Goal: Transaction & Acquisition: Purchase product/service

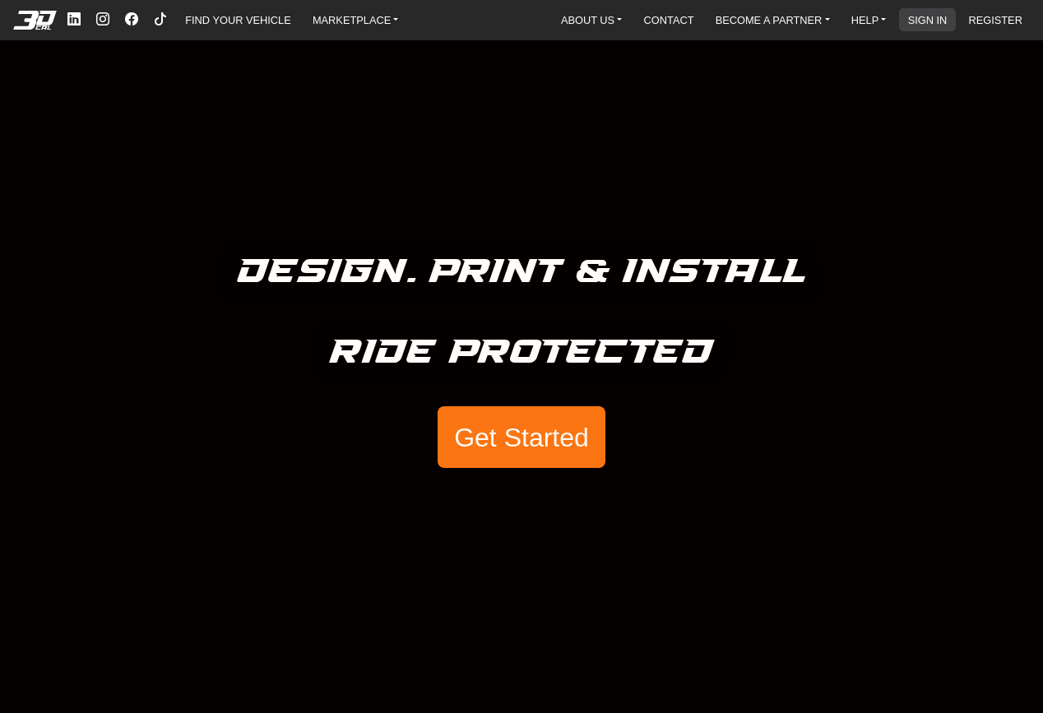
click at [927, 27] on link "SIGN IN" at bounding box center [927, 19] width 53 height 23
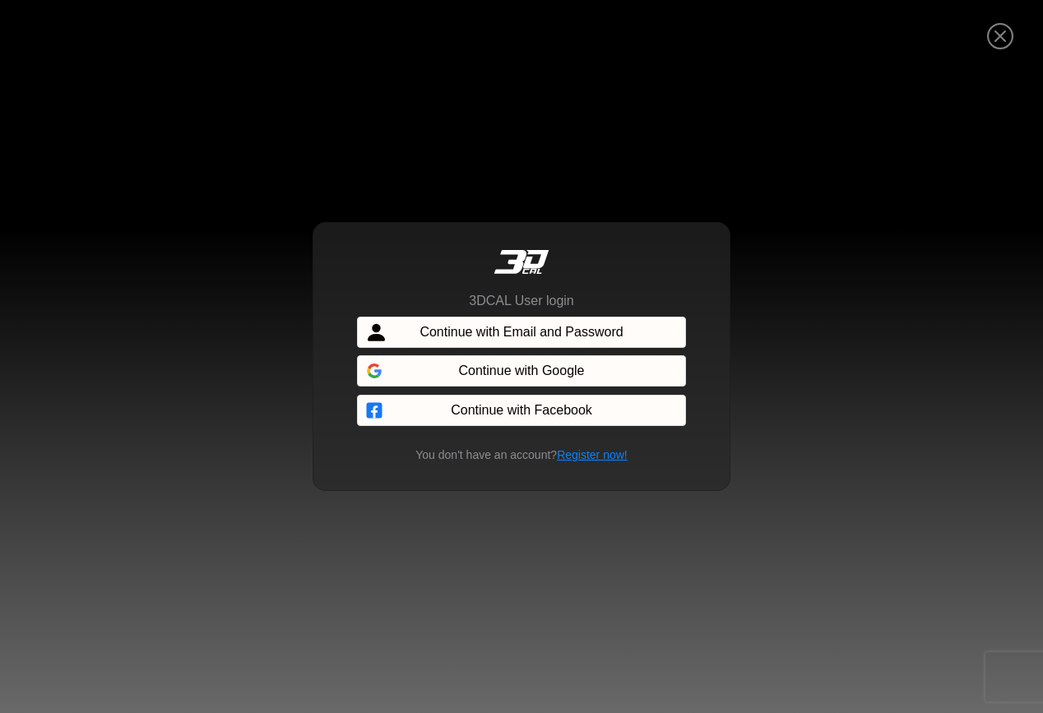
click at [544, 368] on div at bounding box center [521, 372] width 329 height 36
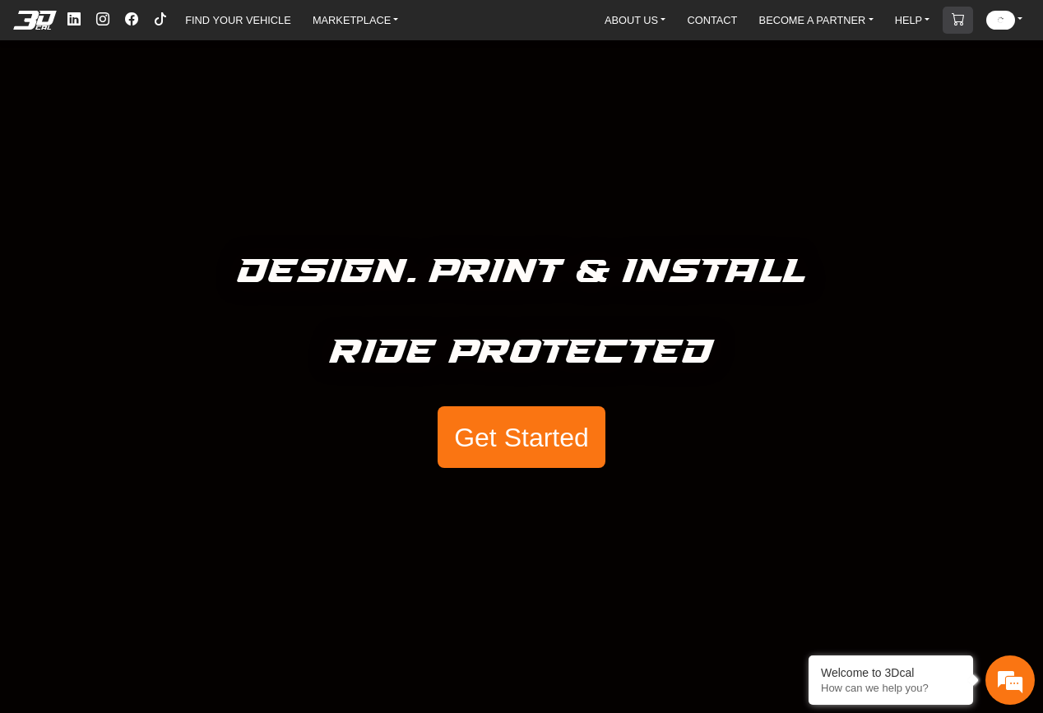
click at [971, 20] on link "CART" at bounding box center [958, 20] width 26 height 27
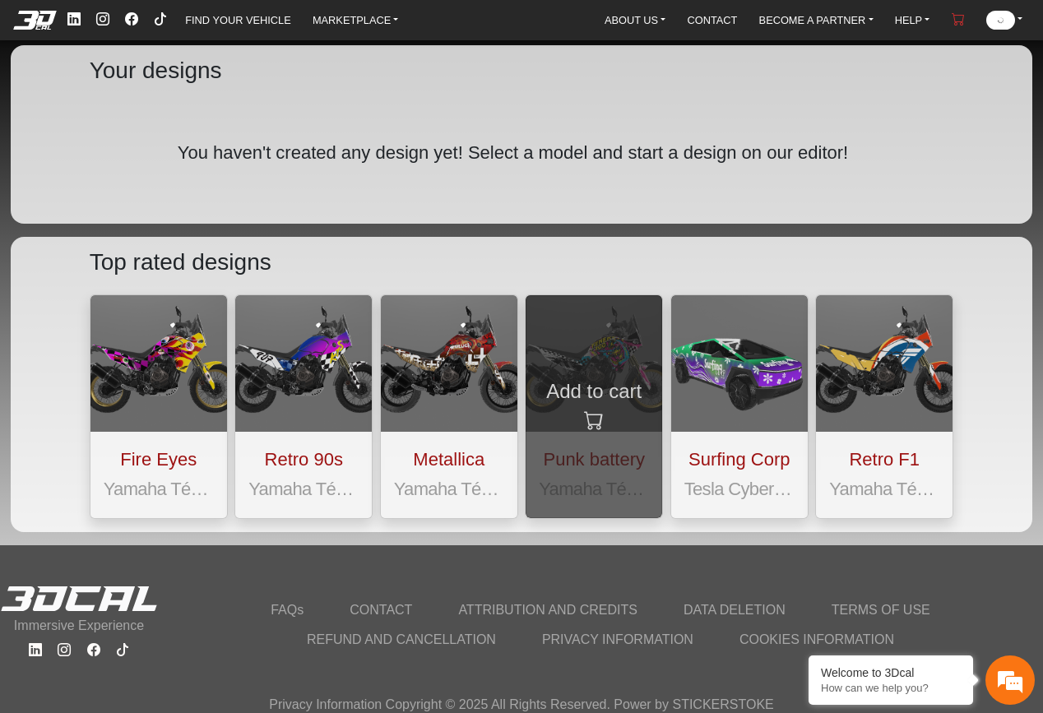
click at [598, 432] on icon at bounding box center [594, 421] width 20 height 30
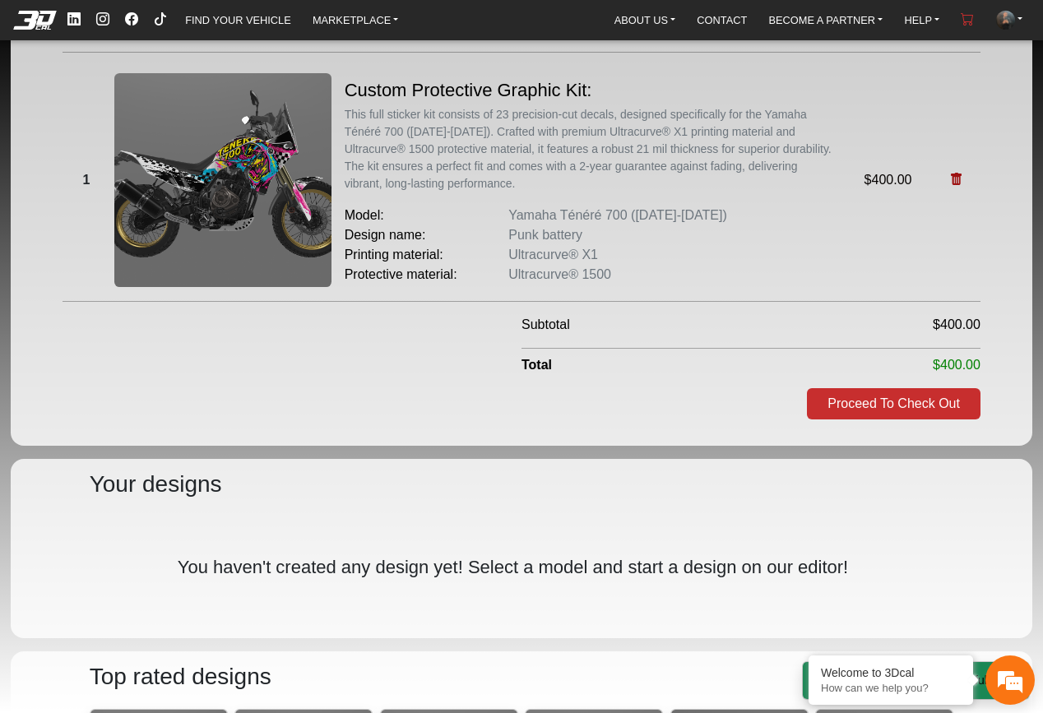
scroll to position [657, 0]
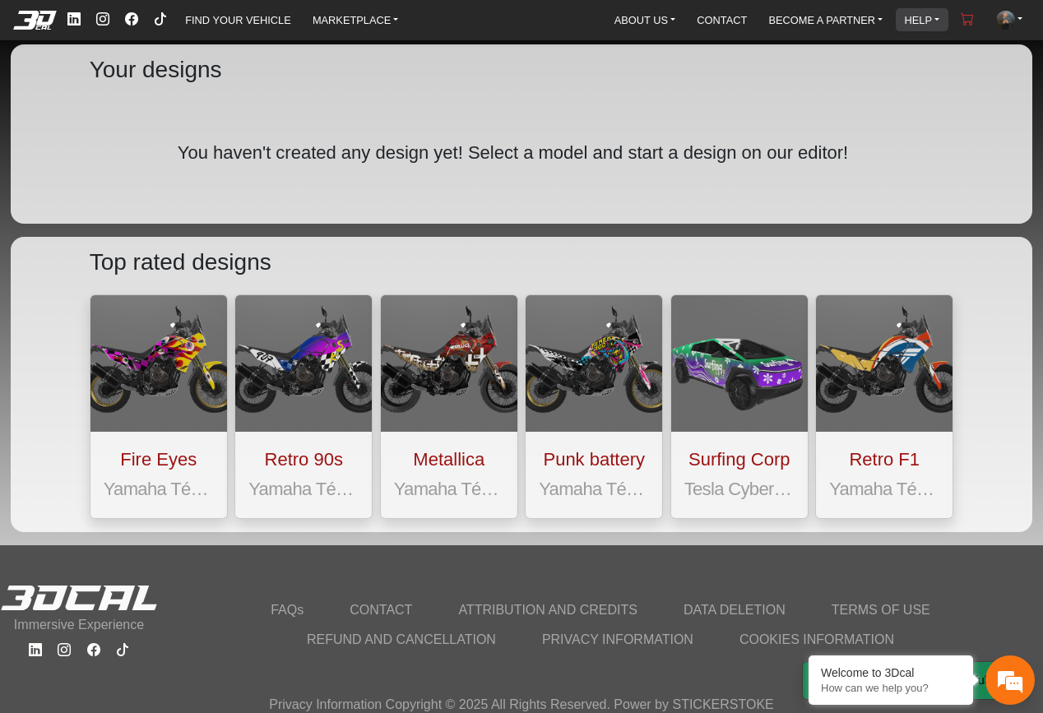
click at [942, 17] on link "HELP" at bounding box center [922, 19] width 49 height 23
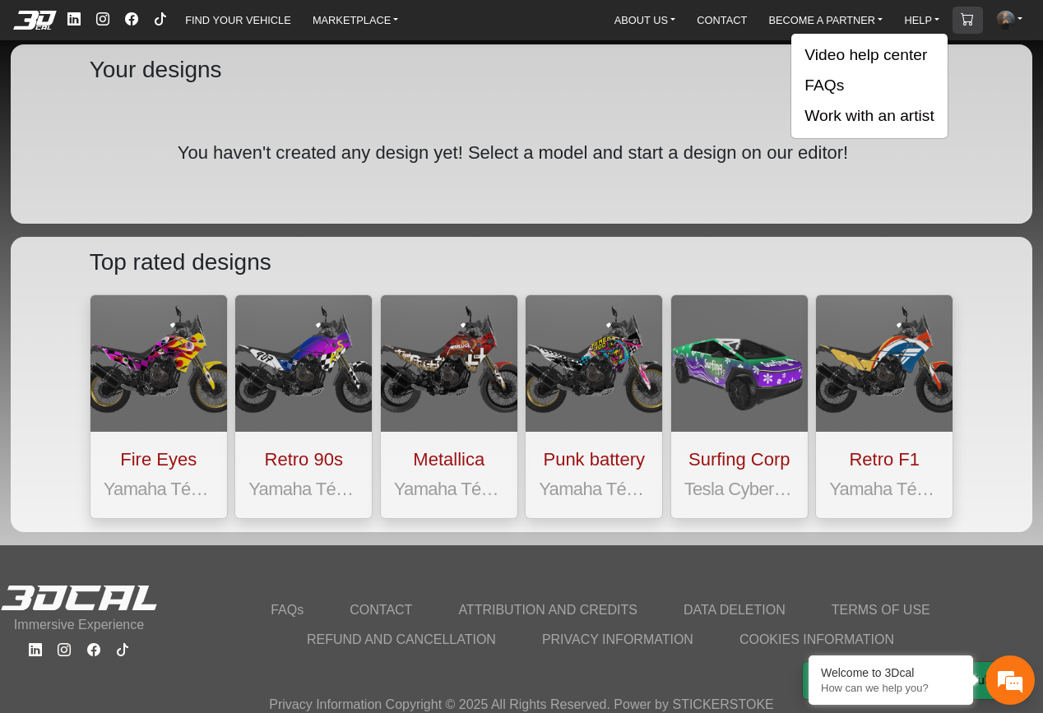
click at [958, 19] on link "CART" at bounding box center [967, 20] width 26 height 27
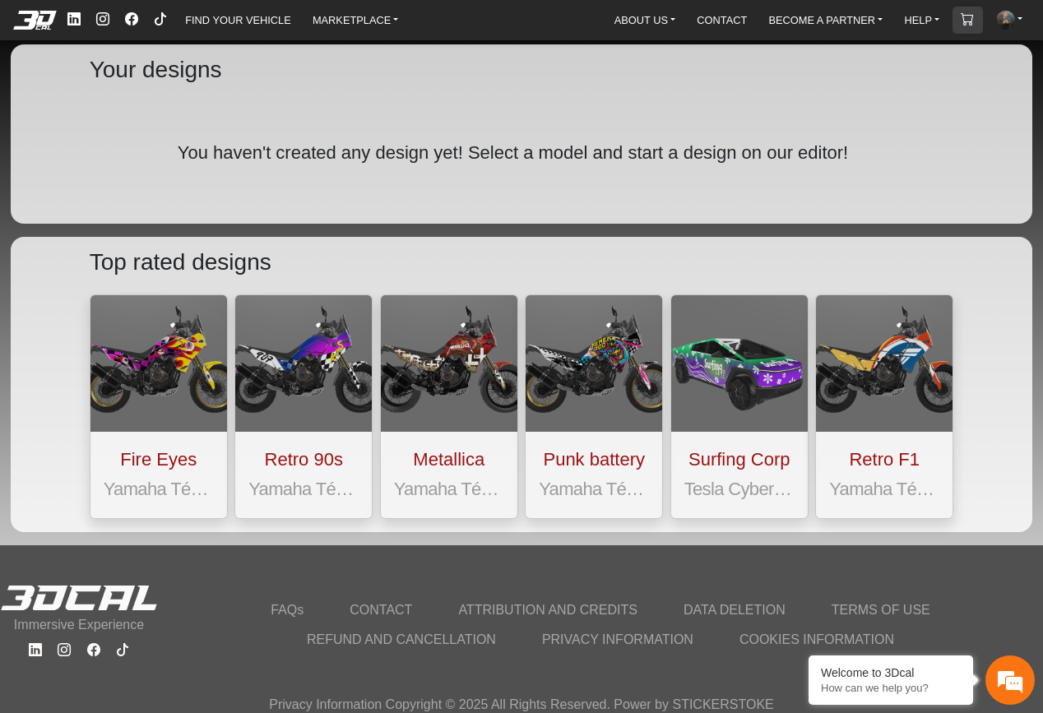
click at [968, 23] on em at bounding box center [966, 19] width 13 height 14
click at [1005, 21] on img at bounding box center [1005, 20] width 19 height 19
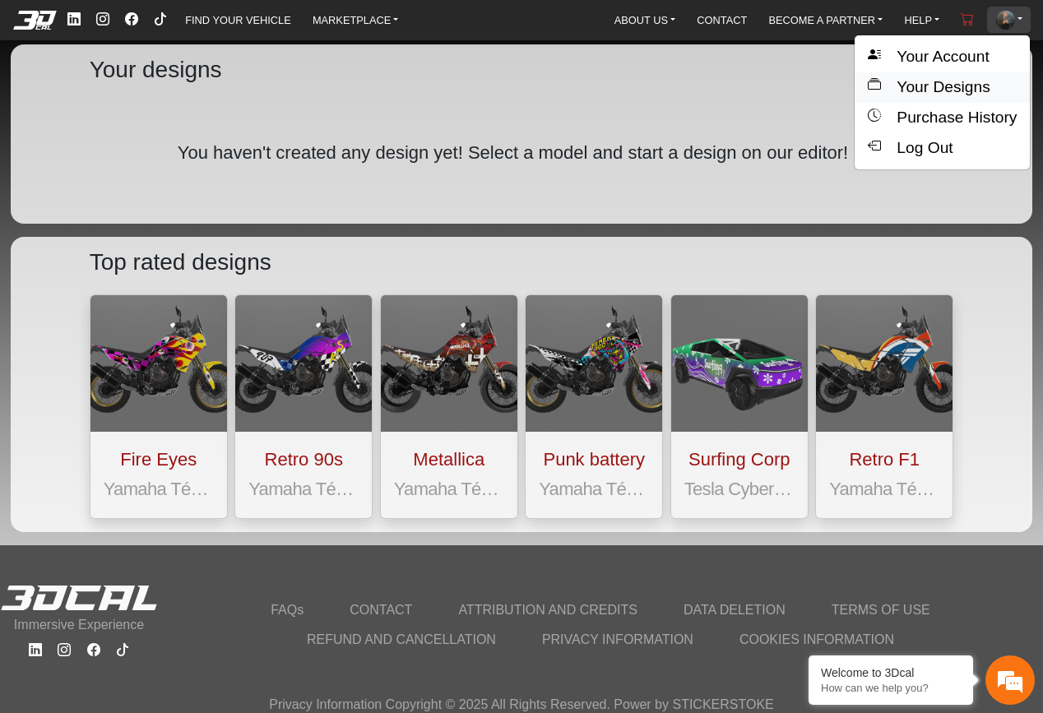
click at [955, 94] on button "Your Designs" at bounding box center [941, 87] width 175 height 30
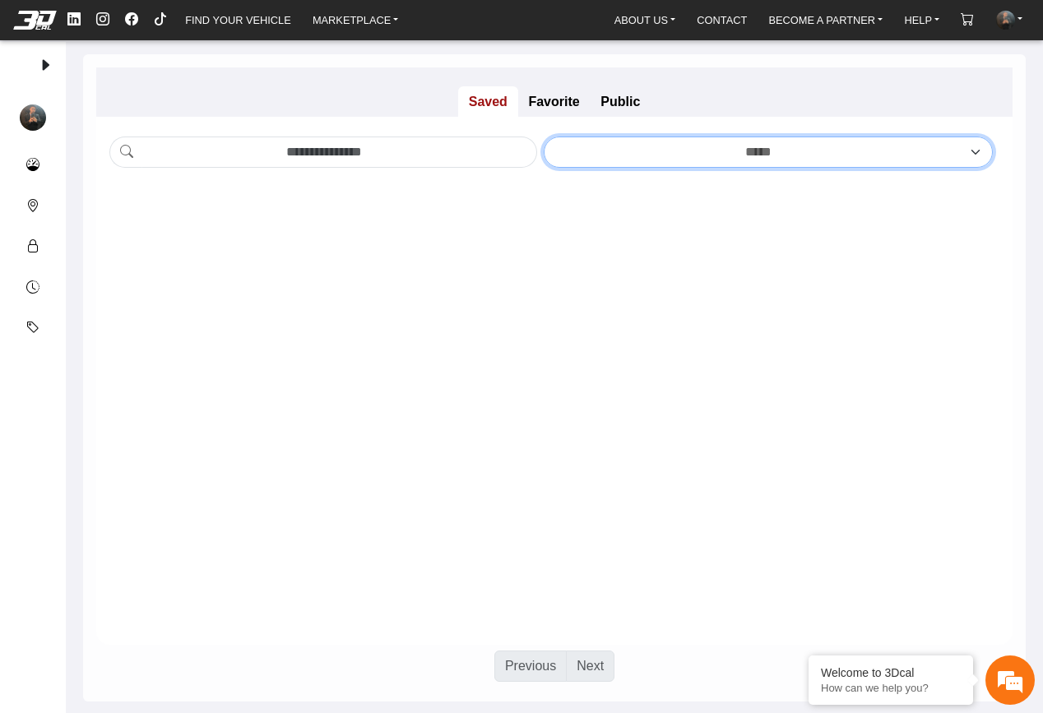
click at [594, 139] on select "*****" at bounding box center [768, 151] width 449 height 31
click at [559, 110] on p "Favorite" at bounding box center [554, 101] width 72 height 30
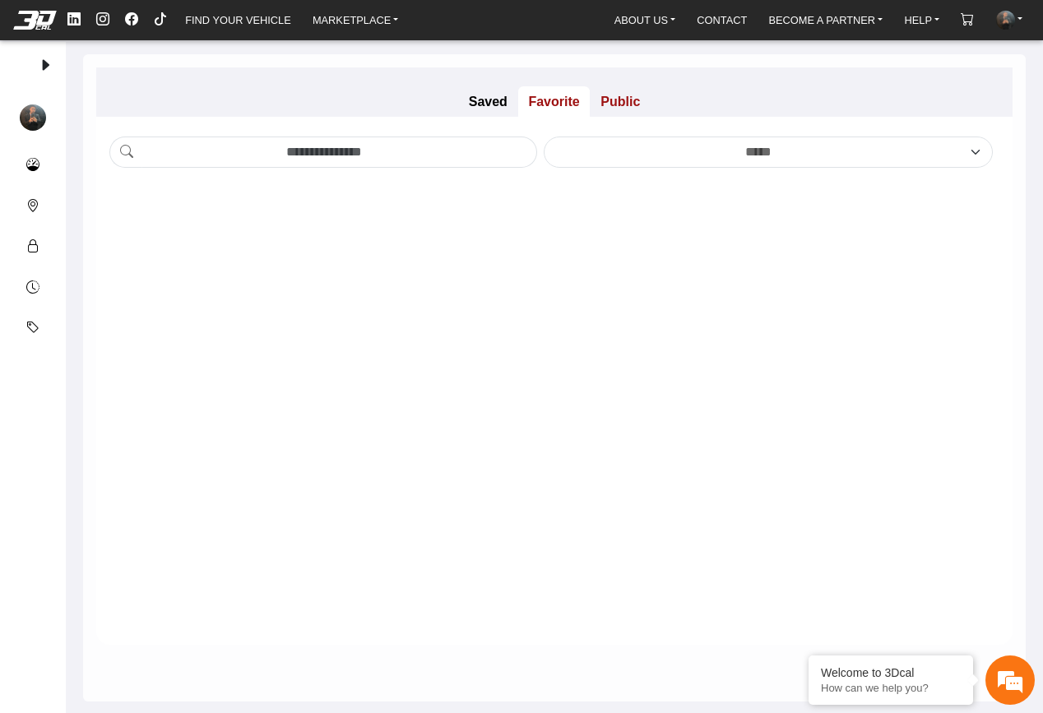
click at [616, 110] on p "Public" at bounding box center [620, 101] width 61 height 30
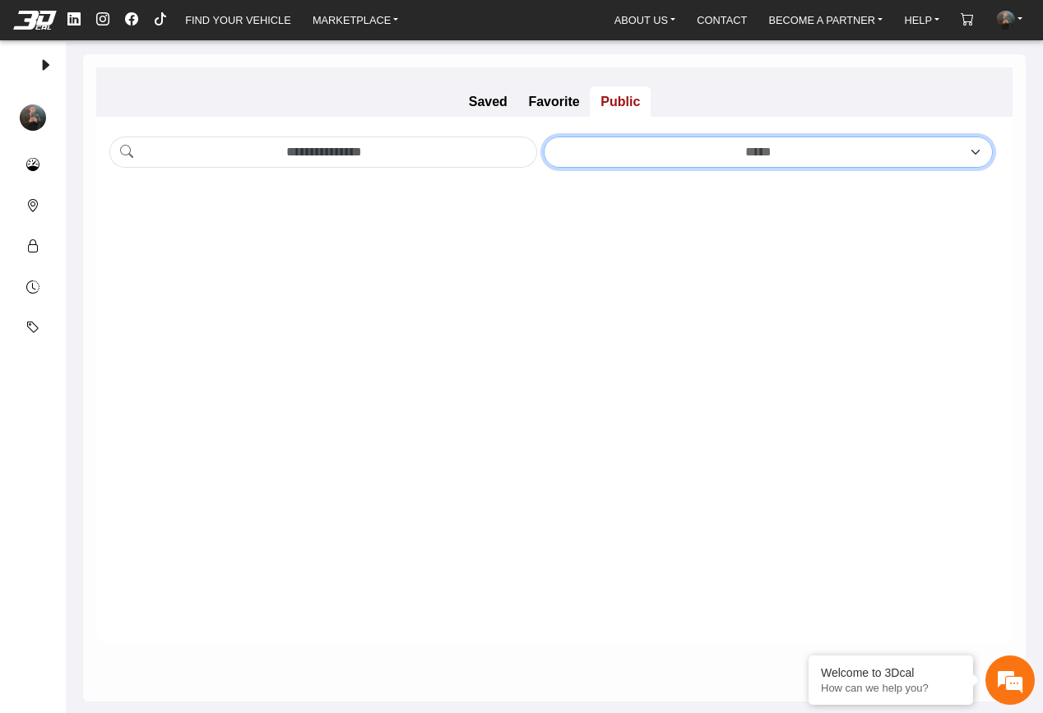
click at [610, 139] on select "*****" at bounding box center [768, 151] width 449 height 31
click at [463, 150] on input "Amount (to the nearest dollar)" at bounding box center [339, 151] width 395 height 31
click at [36, 206] on em at bounding box center [32, 207] width 13 height 20
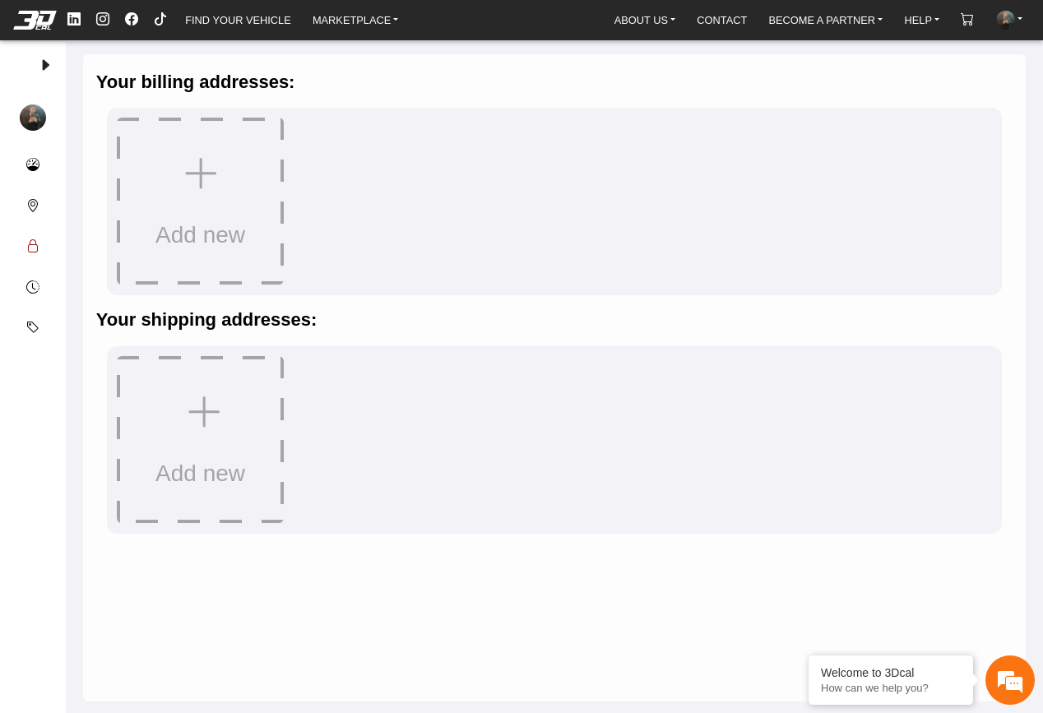
click at [43, 253] on button "Security" at bounding box center [32, 246] width 39 height 41
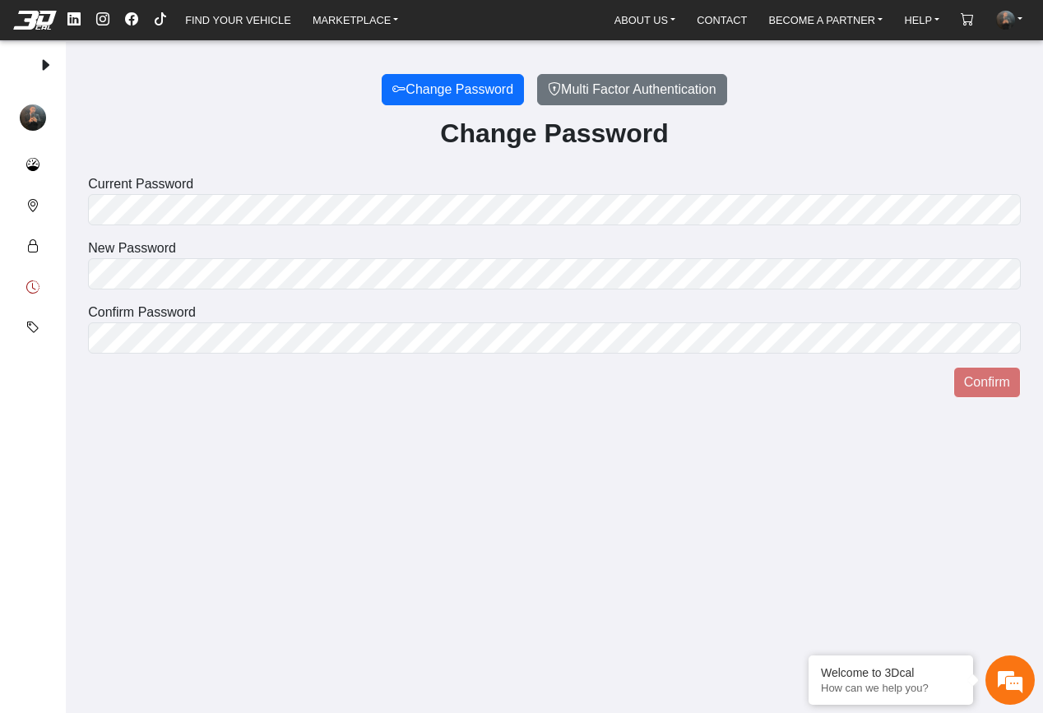
click at [38, 279] on em at bounding box center [32, 288] width 13 height 20
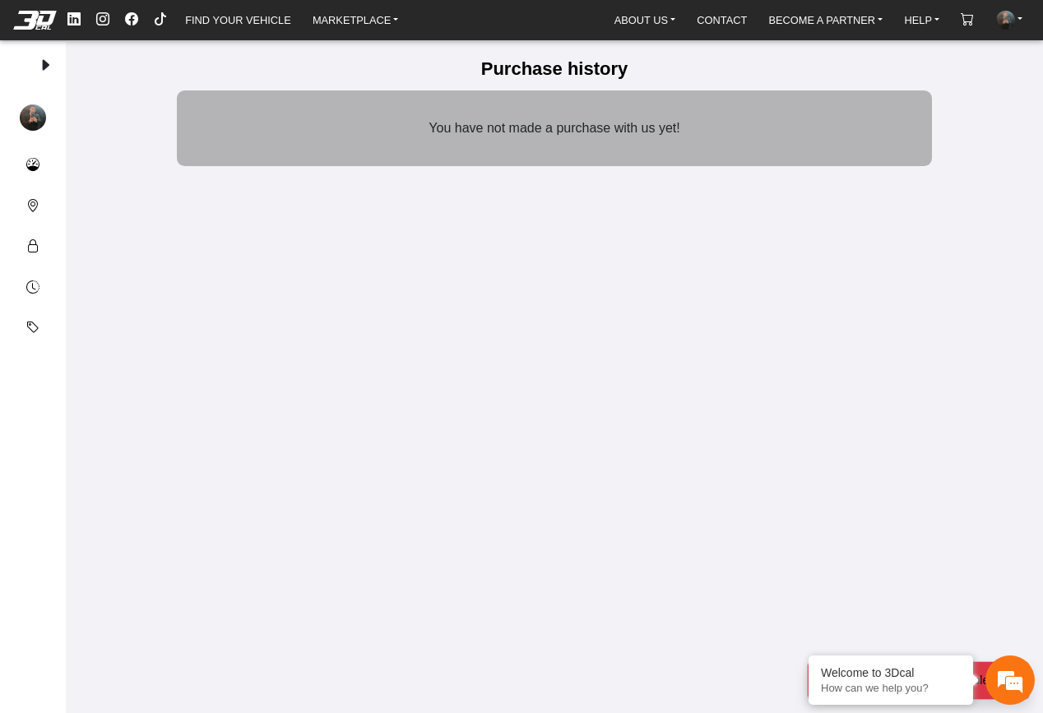
click at [859, 32] on ul "ABOUT US About Us Our Print Materials Blog CONTACT BECOME A PARTNER Share your …" at bounding box center [818, 20] width 429 height 27
click at [853, 29] on link "BECOME A PARTNER" at bounding box center [824, 19] width 127 height 23
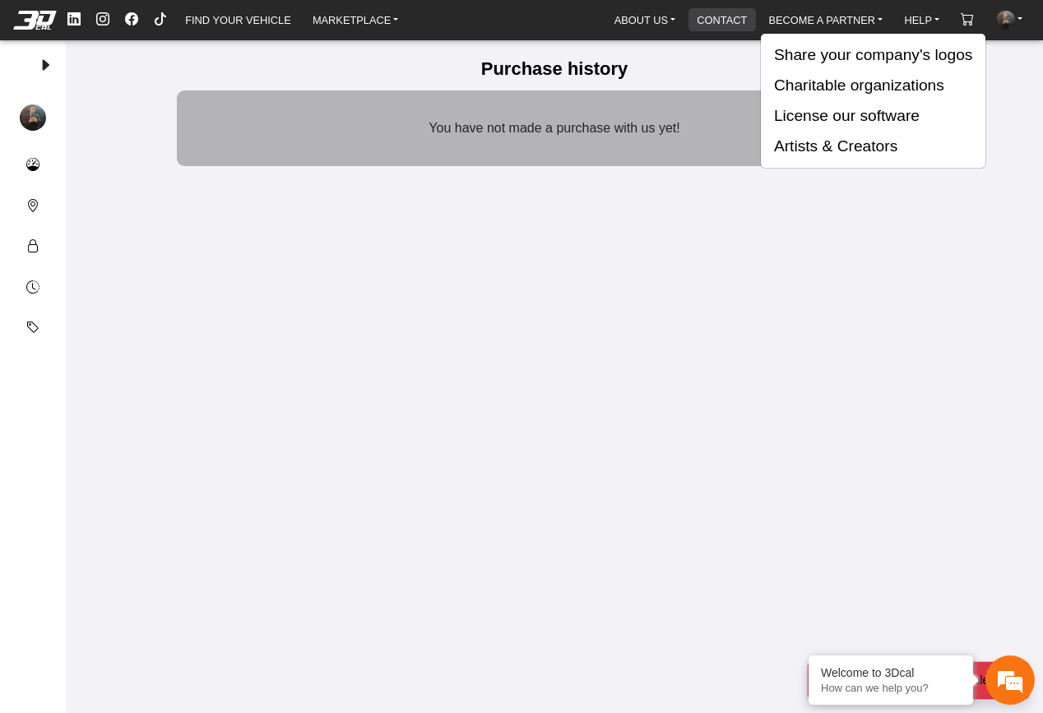
click at [742, 24] on link "CONTACT" at bounding box center [721, 19] width 63 height 23
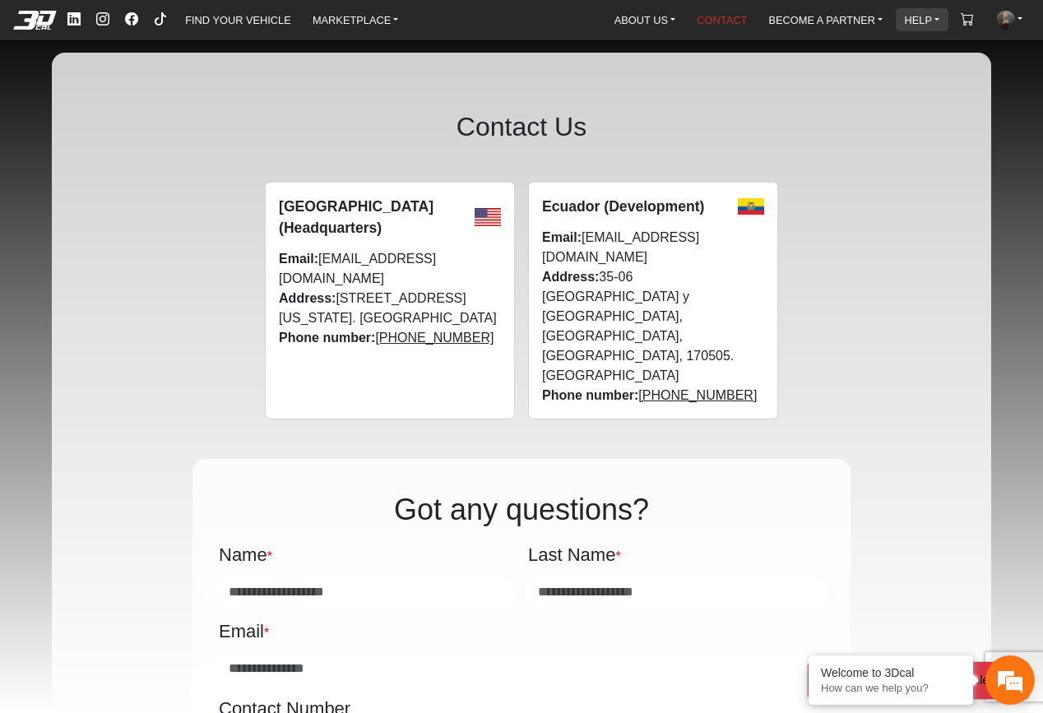
click at [916, 22] on link "HELP" at bounding box center [922, 19] width 49 height 23
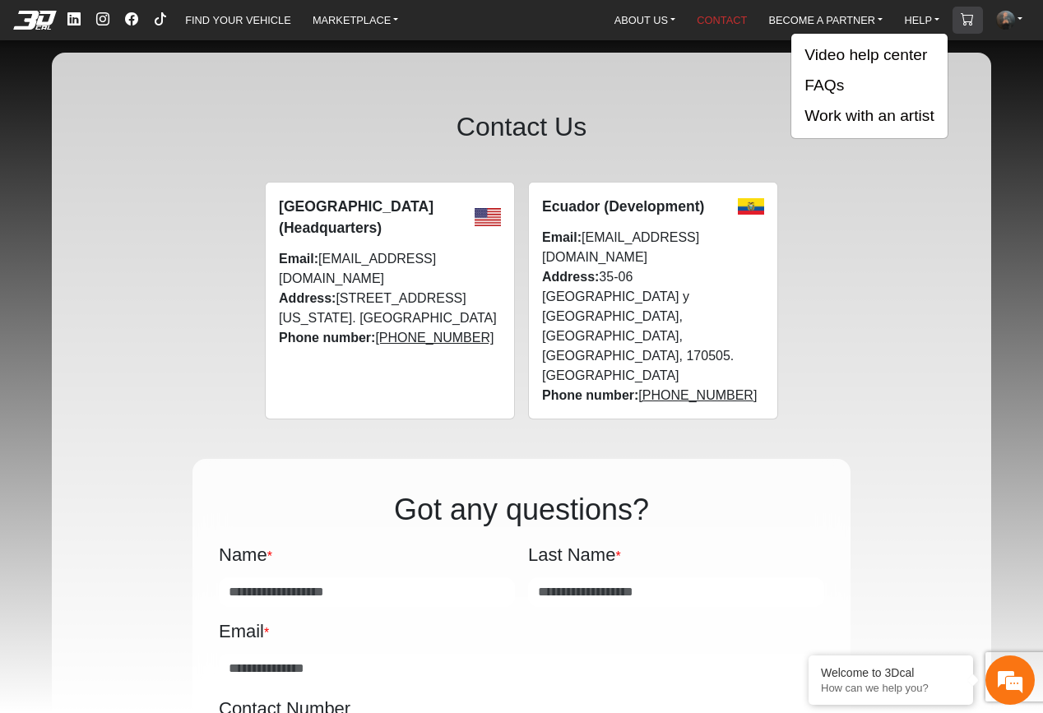
click at [969, 15] on em at bounding box center [966, 19] width 13 height 14
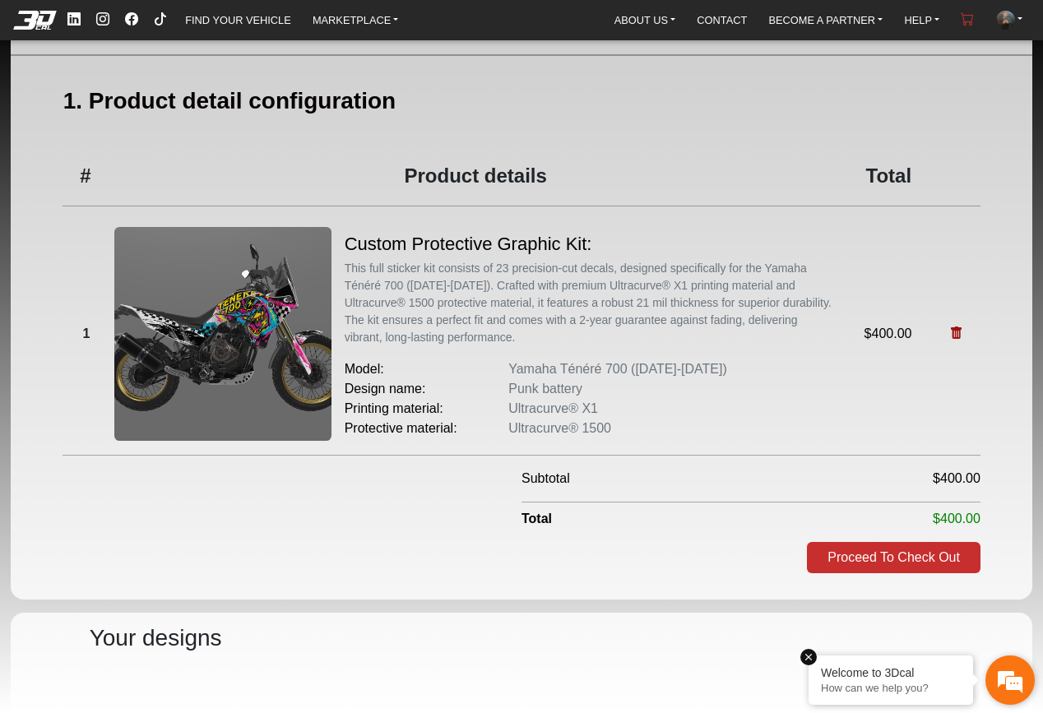
scroll to position [160, 0]
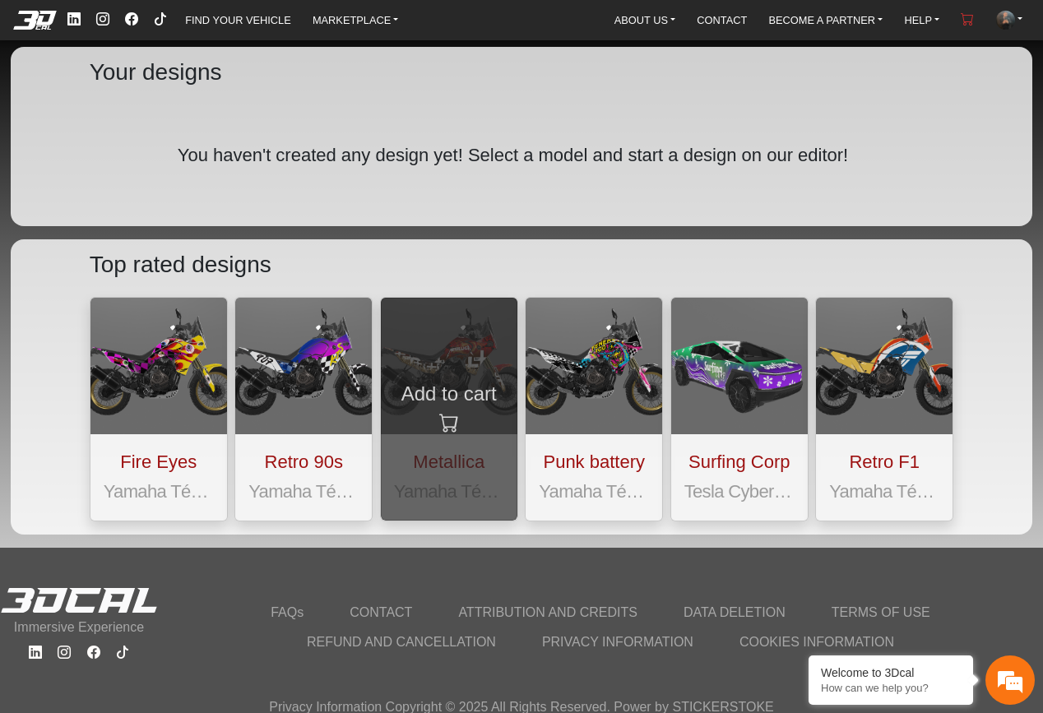
click at [449, 484] on button "Add to cart" at bounding box center [449, 409] width 136 height 223
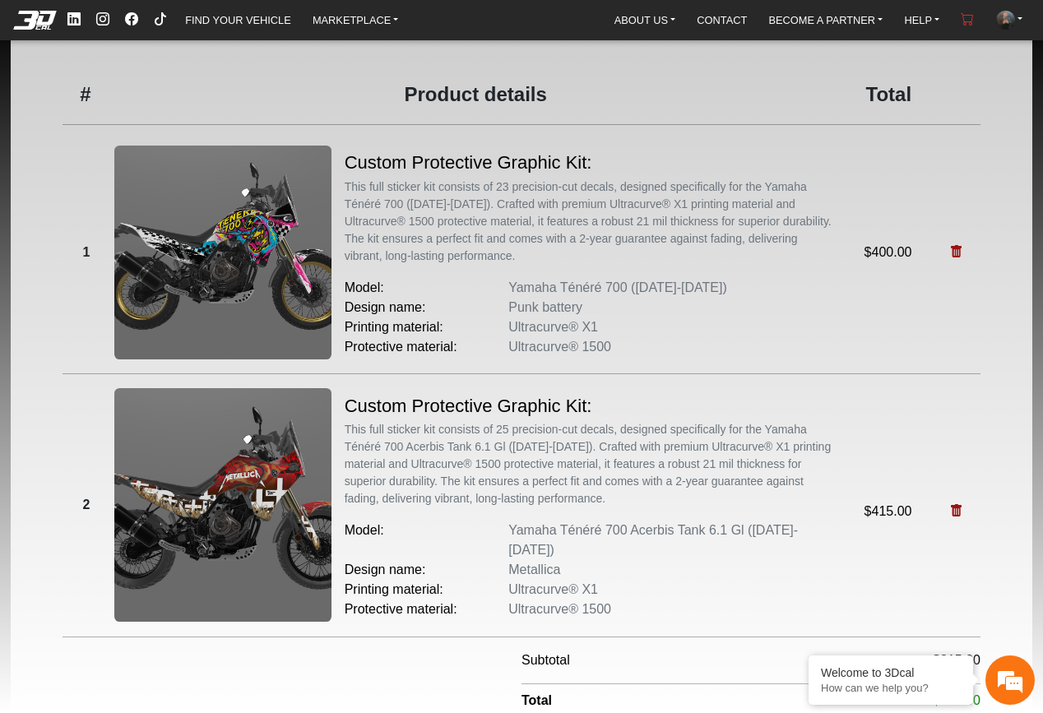
scroll to position [198, 0]
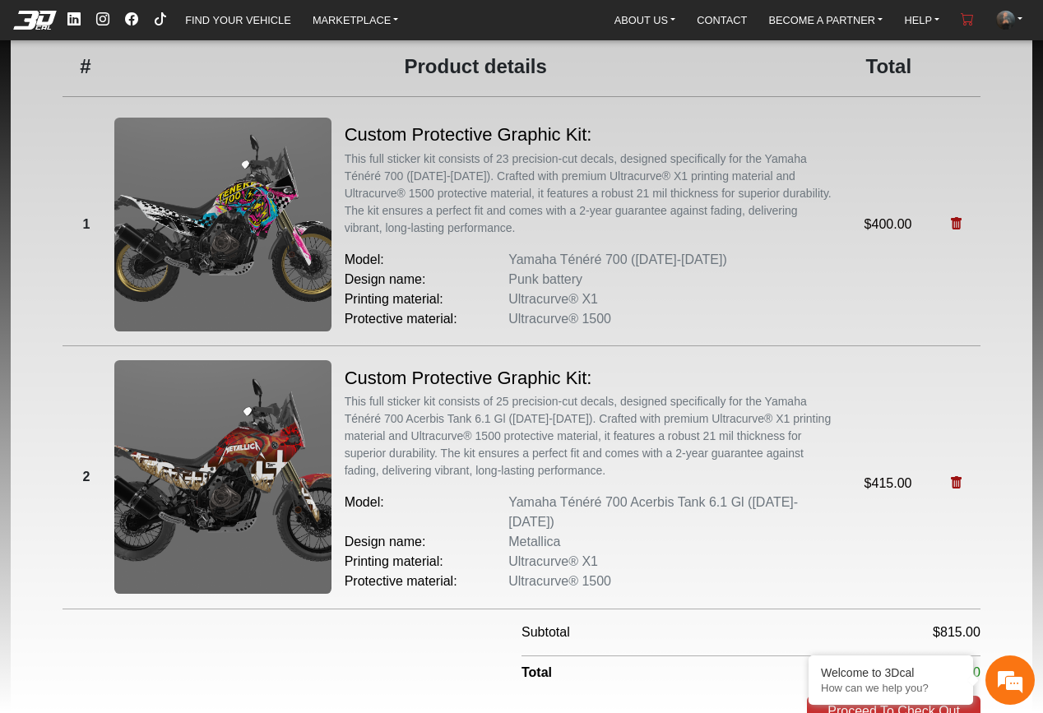
click at [319, 400] on img at bounding box center [222, 477] width 216 height 234
click at [280, 412] on img at bounding box center [222, 477] width 216 height 234
click at [464, 388] on h5 "Custom Protective Graphic Kit:" at bounding box center [468, 378] width 247 height 30
click at [803, 21] on link "BECOME A PARTNER" at bounding box center [824, 19] width 127 height 23
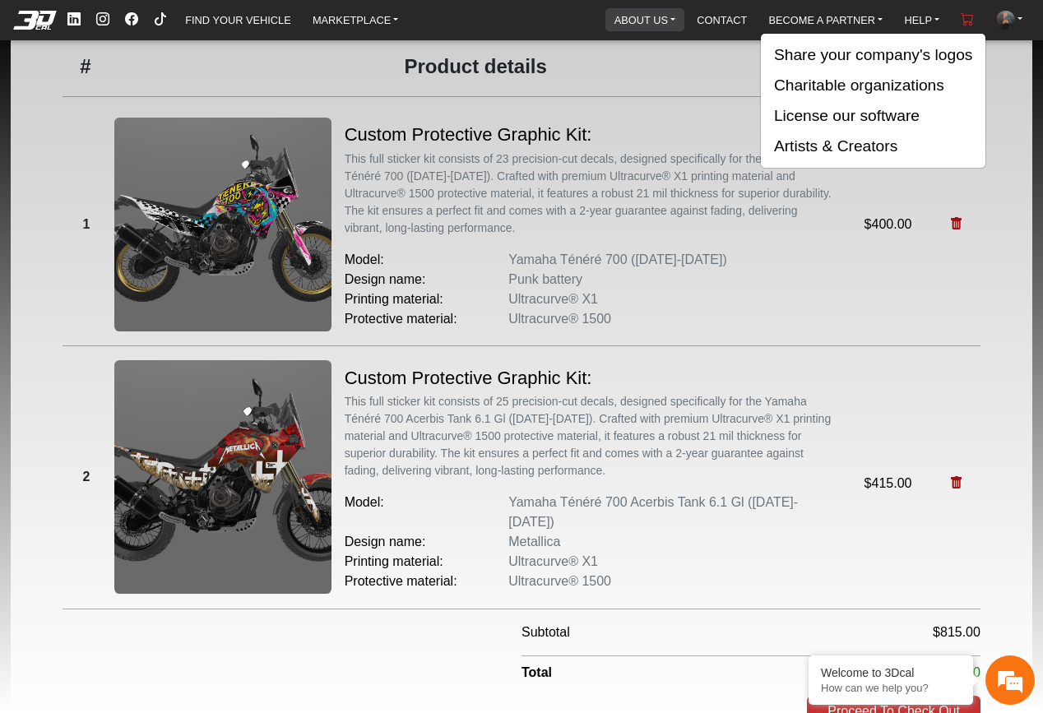
click at [663, 17] on link "ABOUT US" at bounding box center [645, 19] width 74 height 23
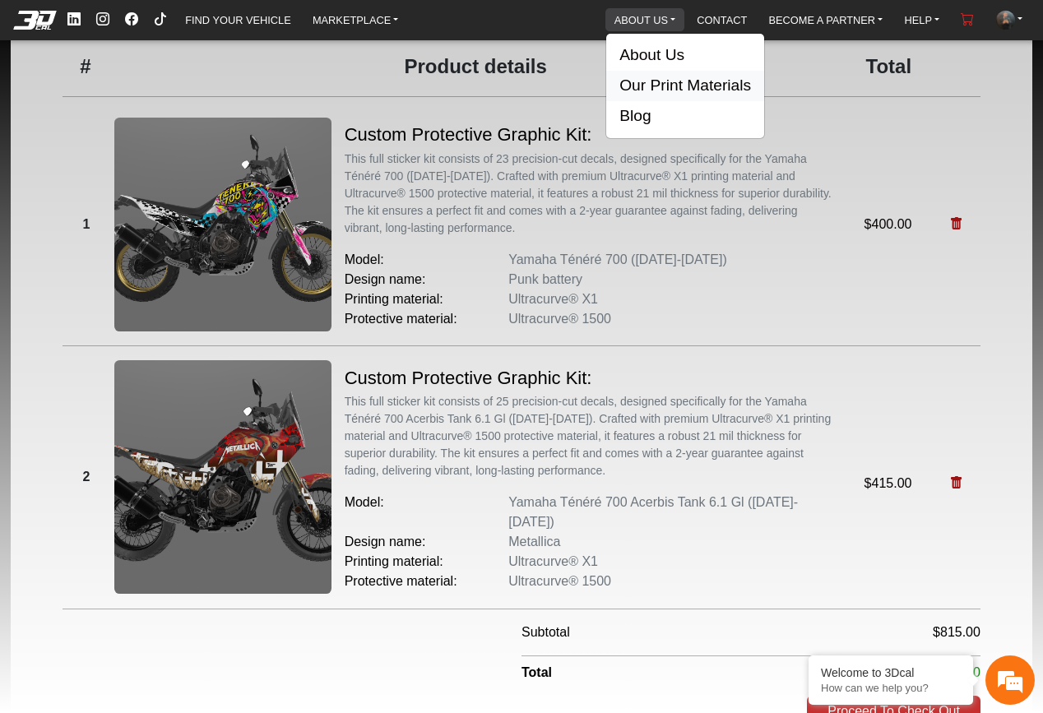
click at [645, 92] on button "Our Print Materials" at bounding box center [685, 86] width 158 height 30
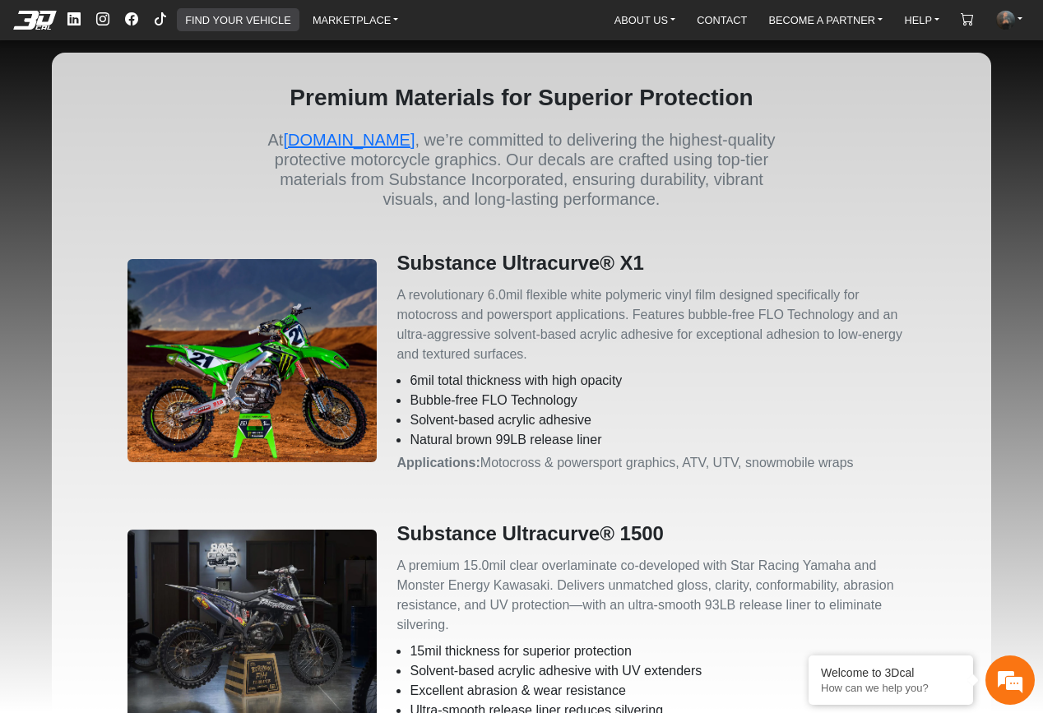
click at [257, 18] on link "FIND YOUR VEHICLE" at bounding box center [237, 19] width 118 height 23
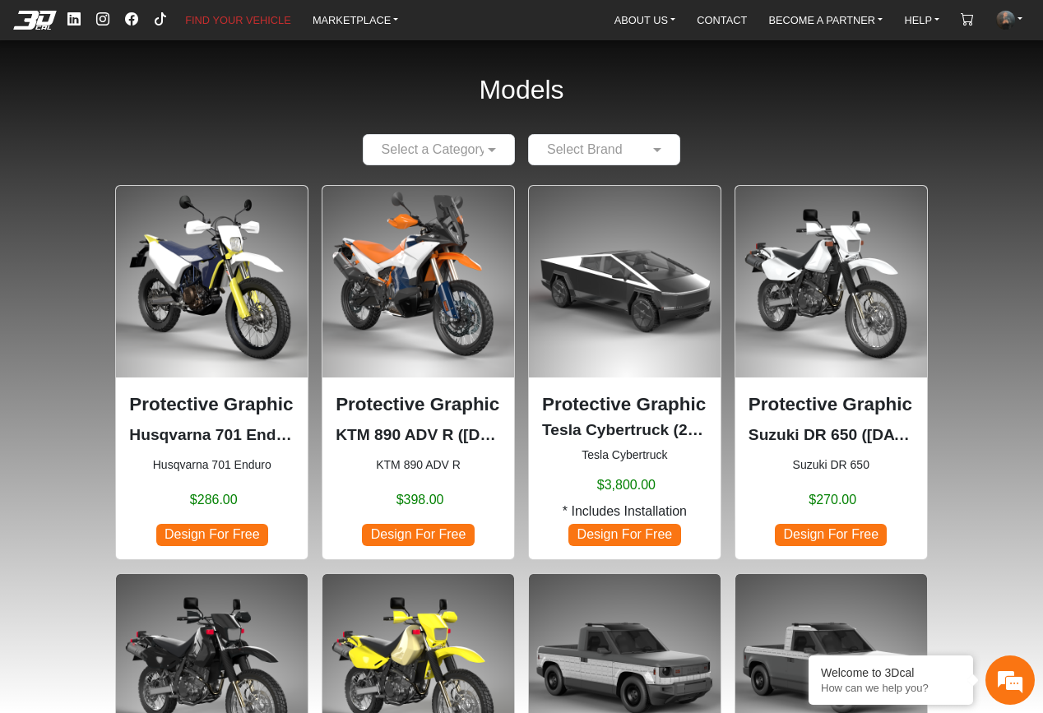
click at [428, 537] on span "Design For Free" at bounding box center [418, 535] width 112 height 22
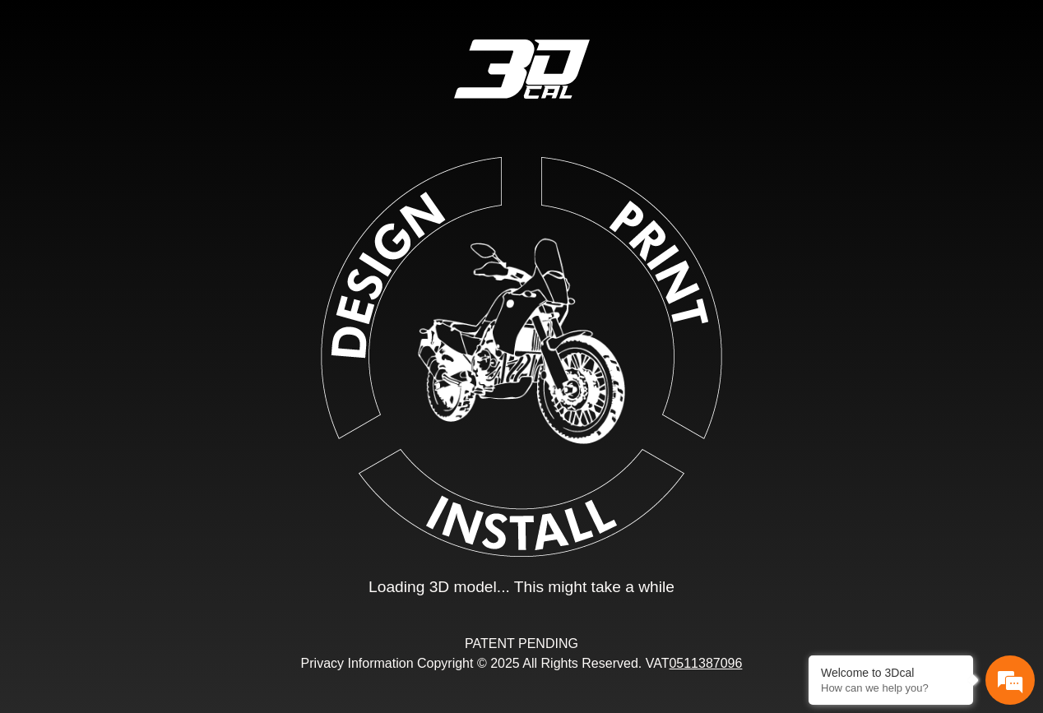
type input "*"
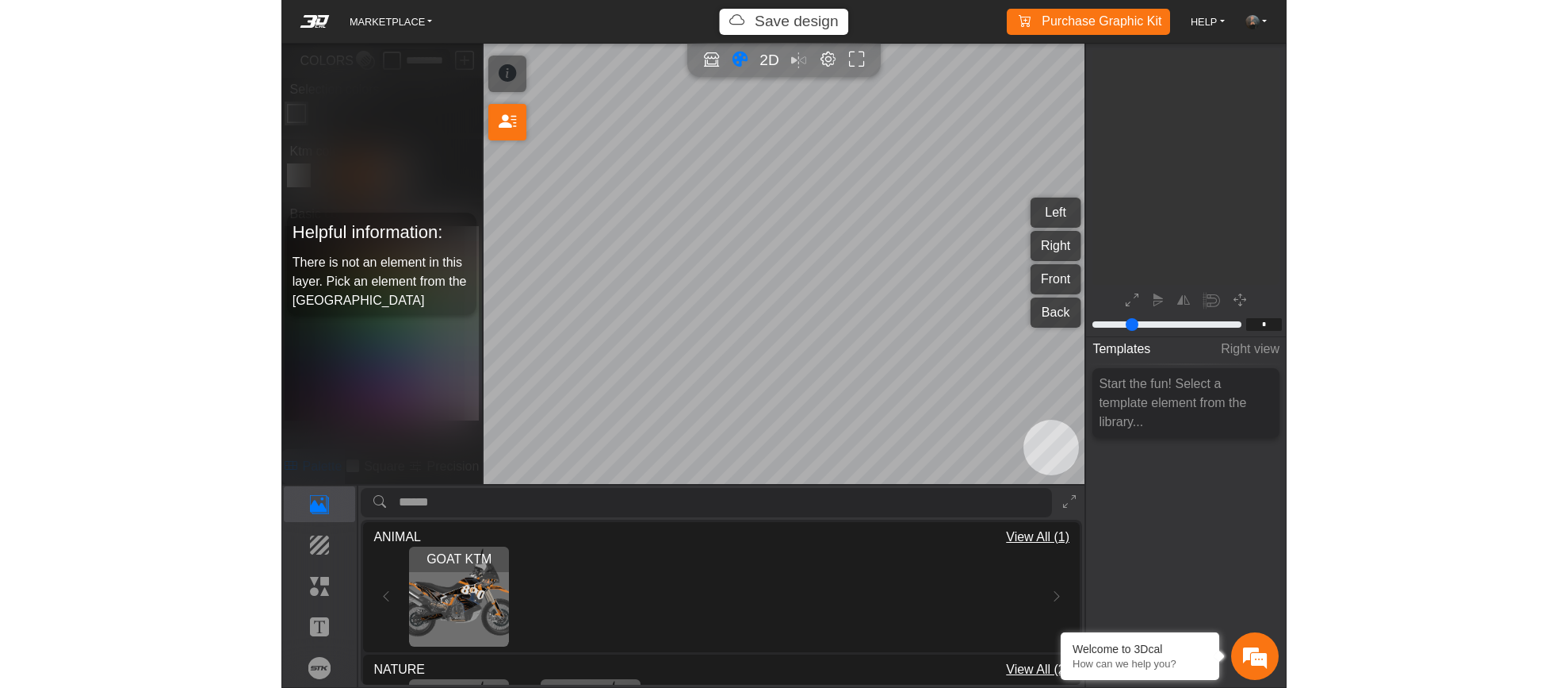
scroll to position [176, 199]
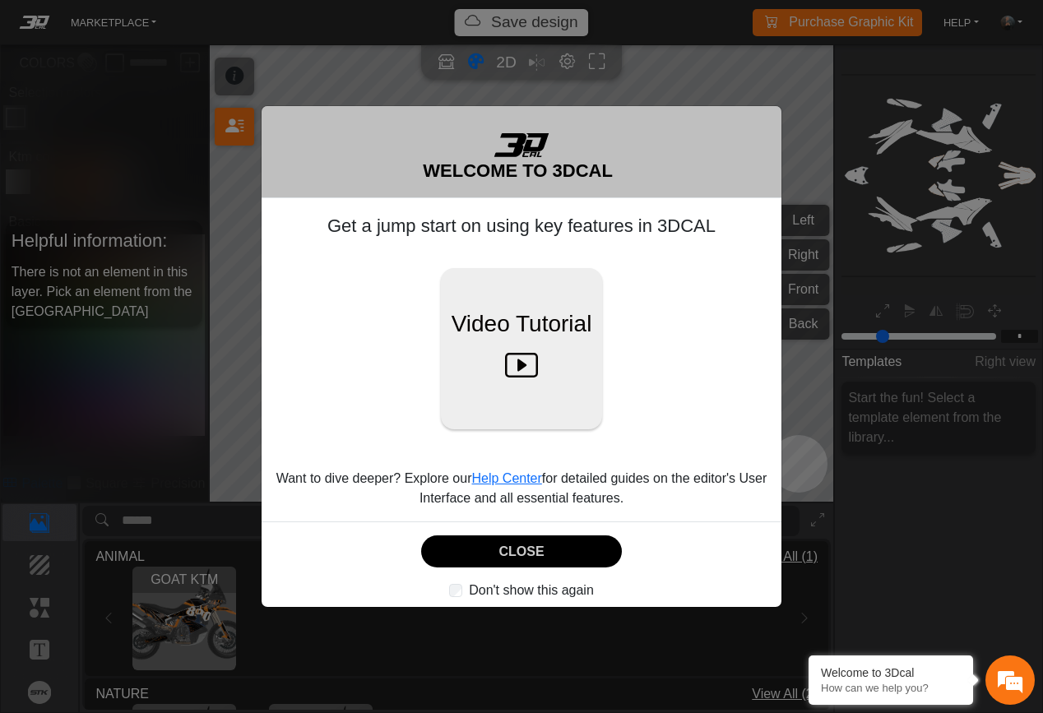
click at [645, 416] on div "Video Tutorial" at bounding box center [521, 349] width 493 height 162
click at [559, 548] on button "CLOSE" at bounding box center [521, 551] width 200 height 32
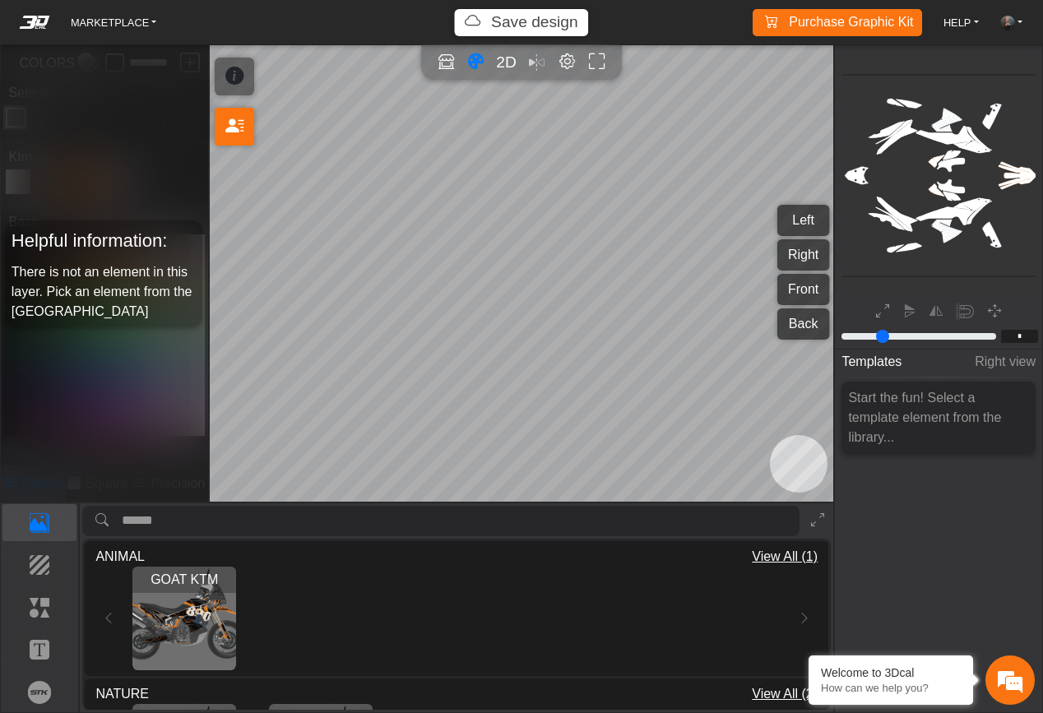
click at [197, 622] on img "View GOAT KTM" at bounding box center [184, 619] width 104 height 104
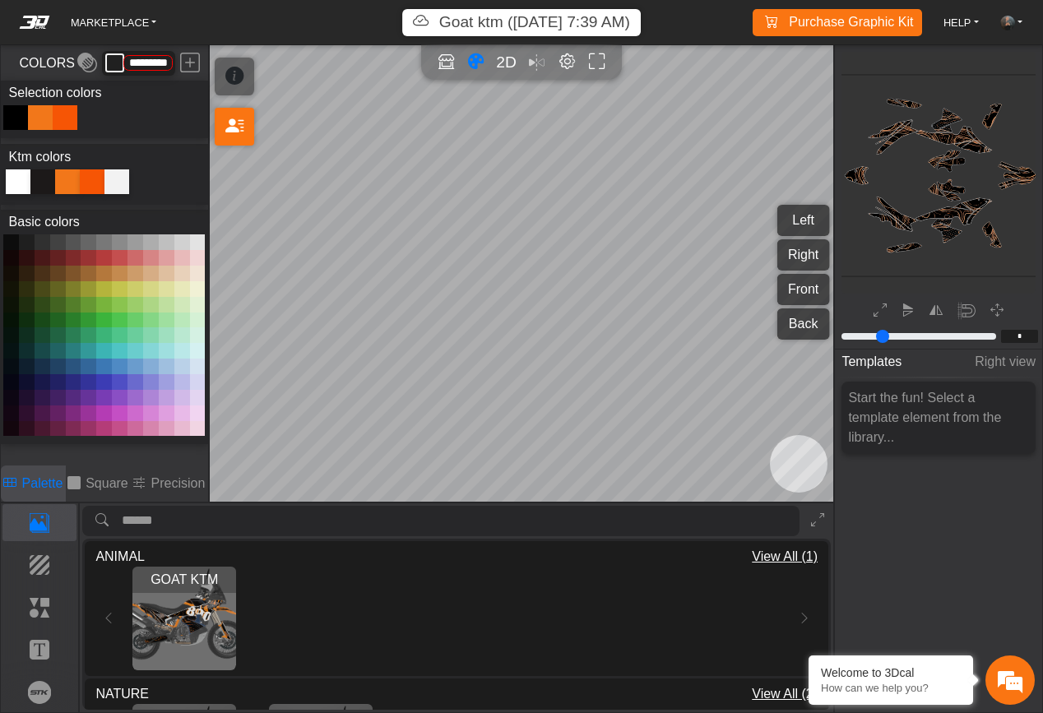
type input "*********"
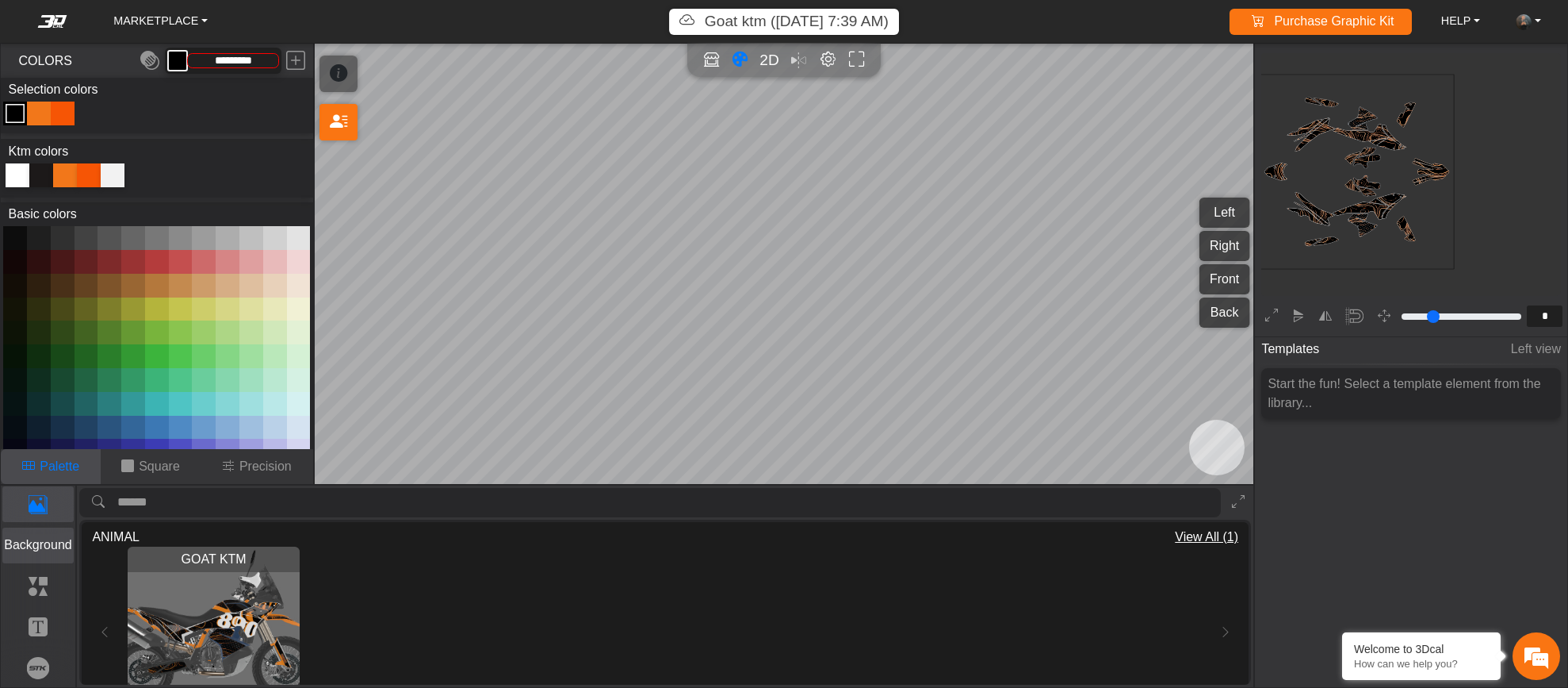
click at [38, 551] on p "Background" at bounding box center [38, 545] width 70 height 19
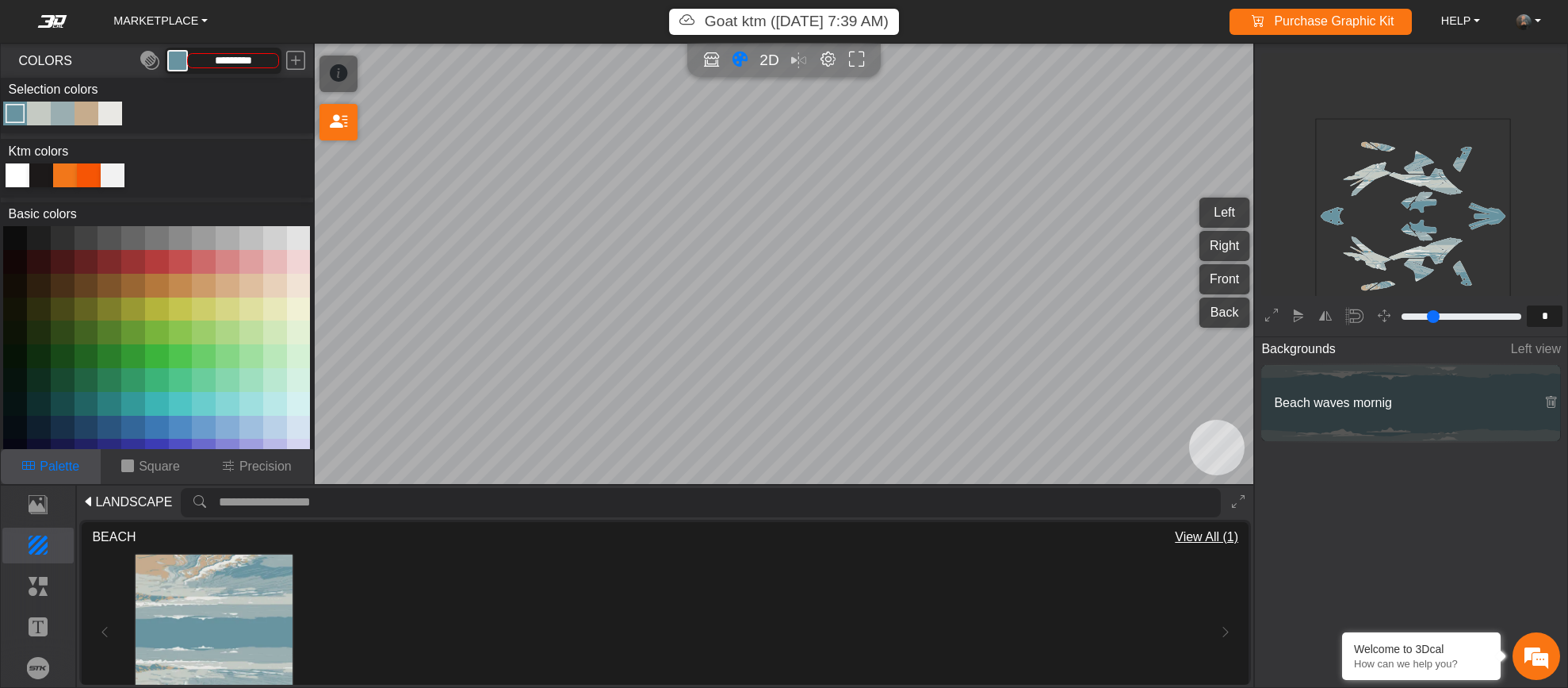
scroll to position [144, 143]
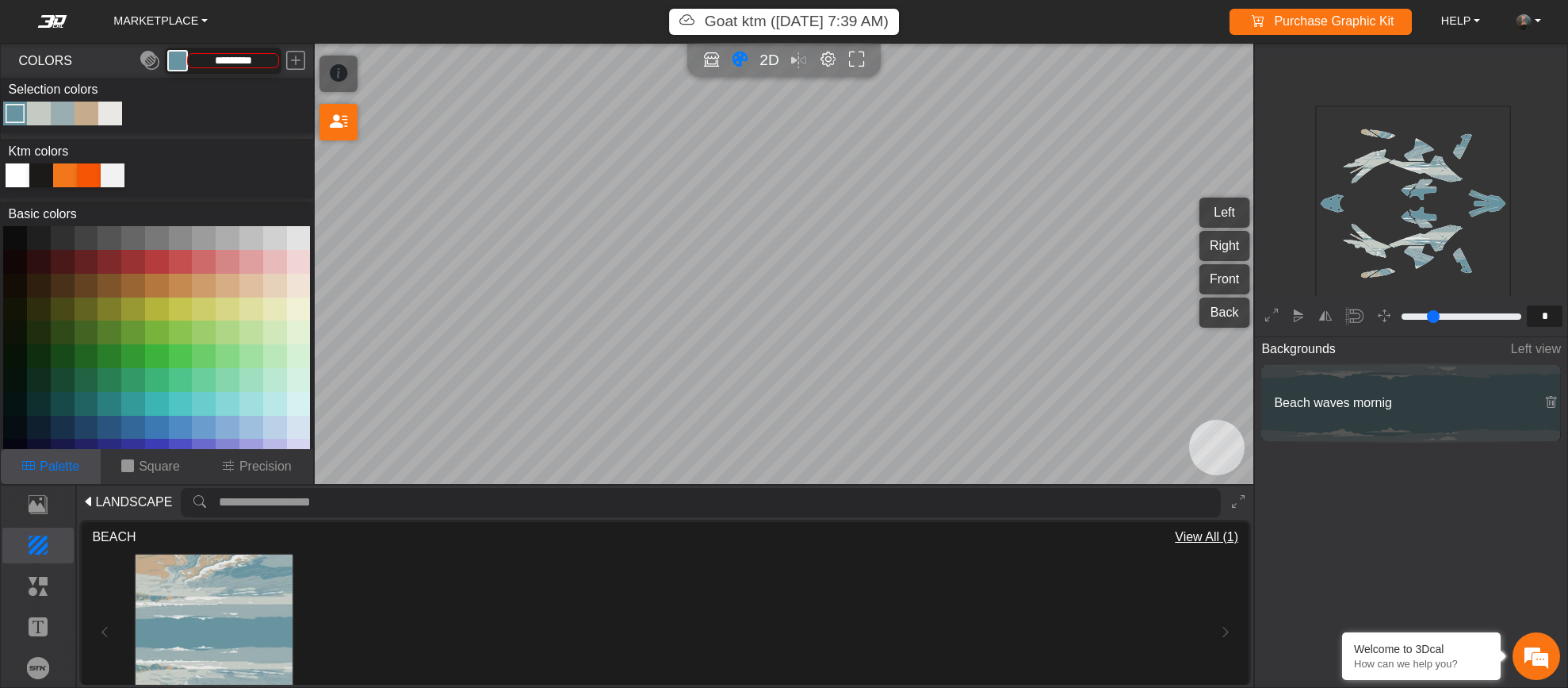
click at [180, 314] on button at bounding box center [180, 309] width 24 height 24
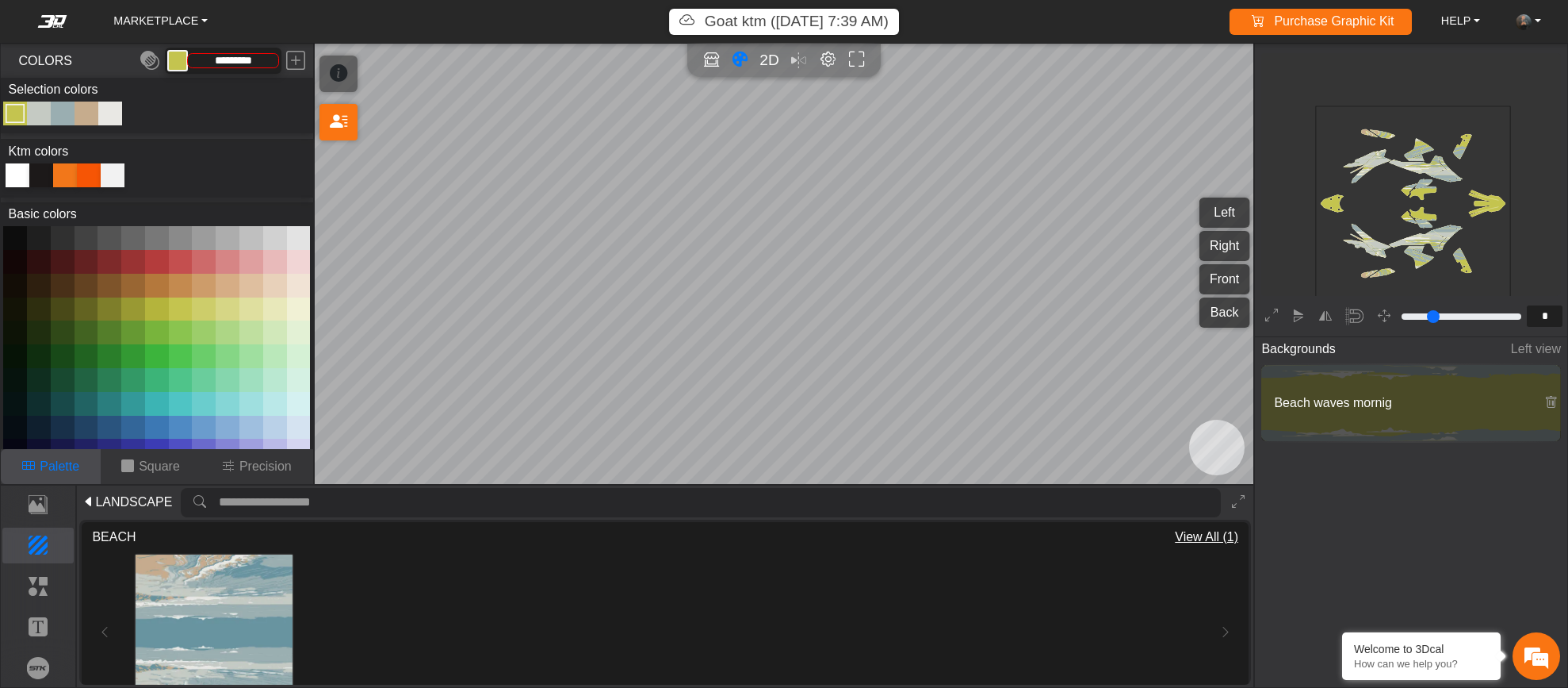
click at [147, 297] on button at bounding box center [156, 309] width 24 height 24
click at [110, 290] on button at bounding box center [109, 286] width 24 height 24
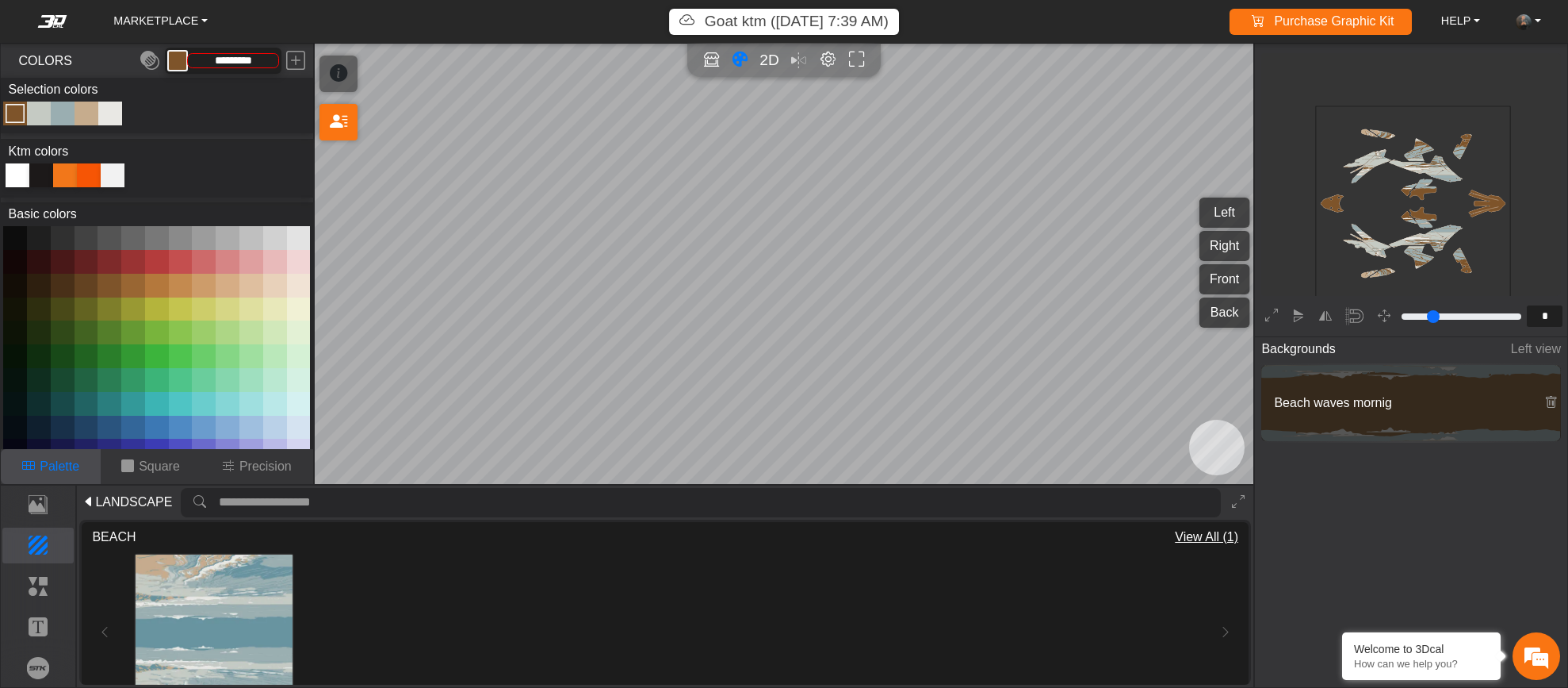
click at [170, 265] on button at bounding box center [180, 261] width 24 height 24
type input "*********"
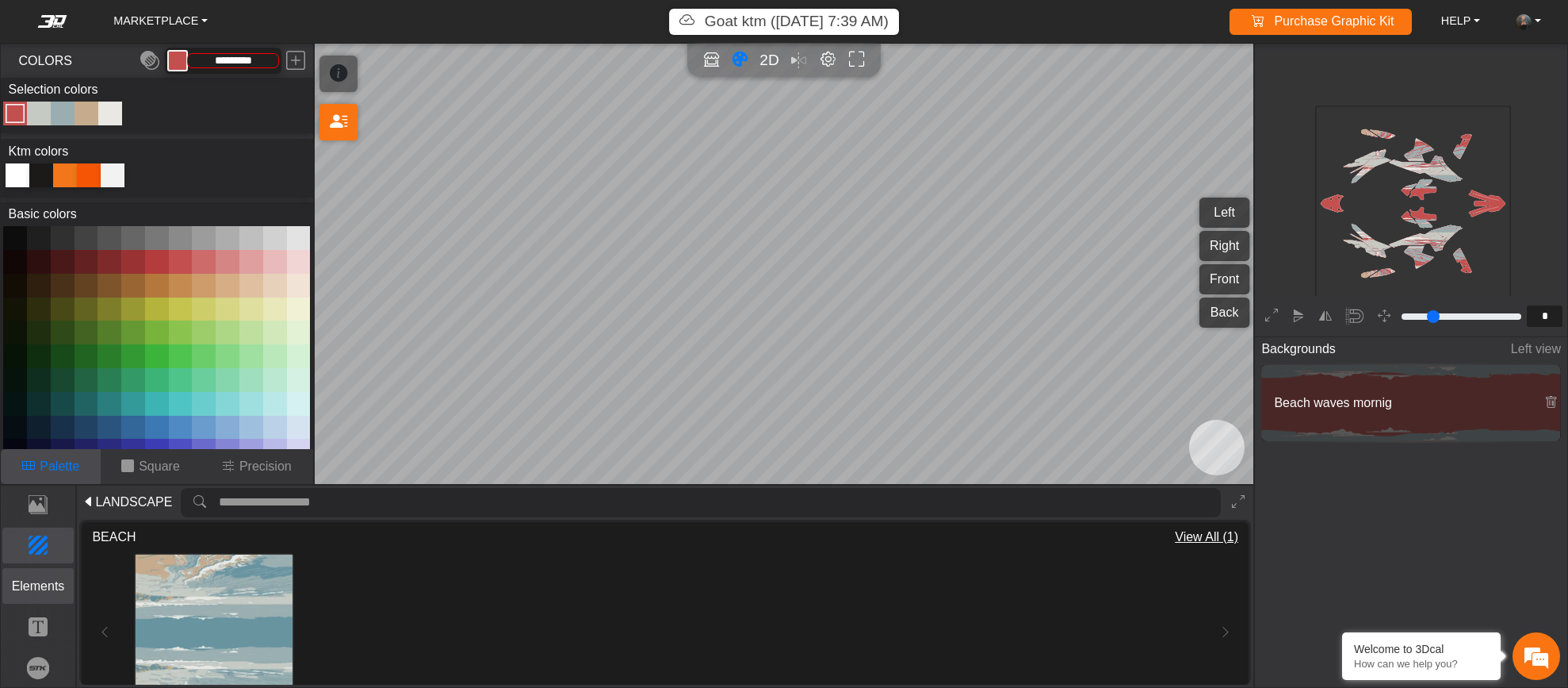
click at [49, 587] on p "Elements" at bounding box center [38, 587] width 70 height 19
type input "**"
type input "*********"
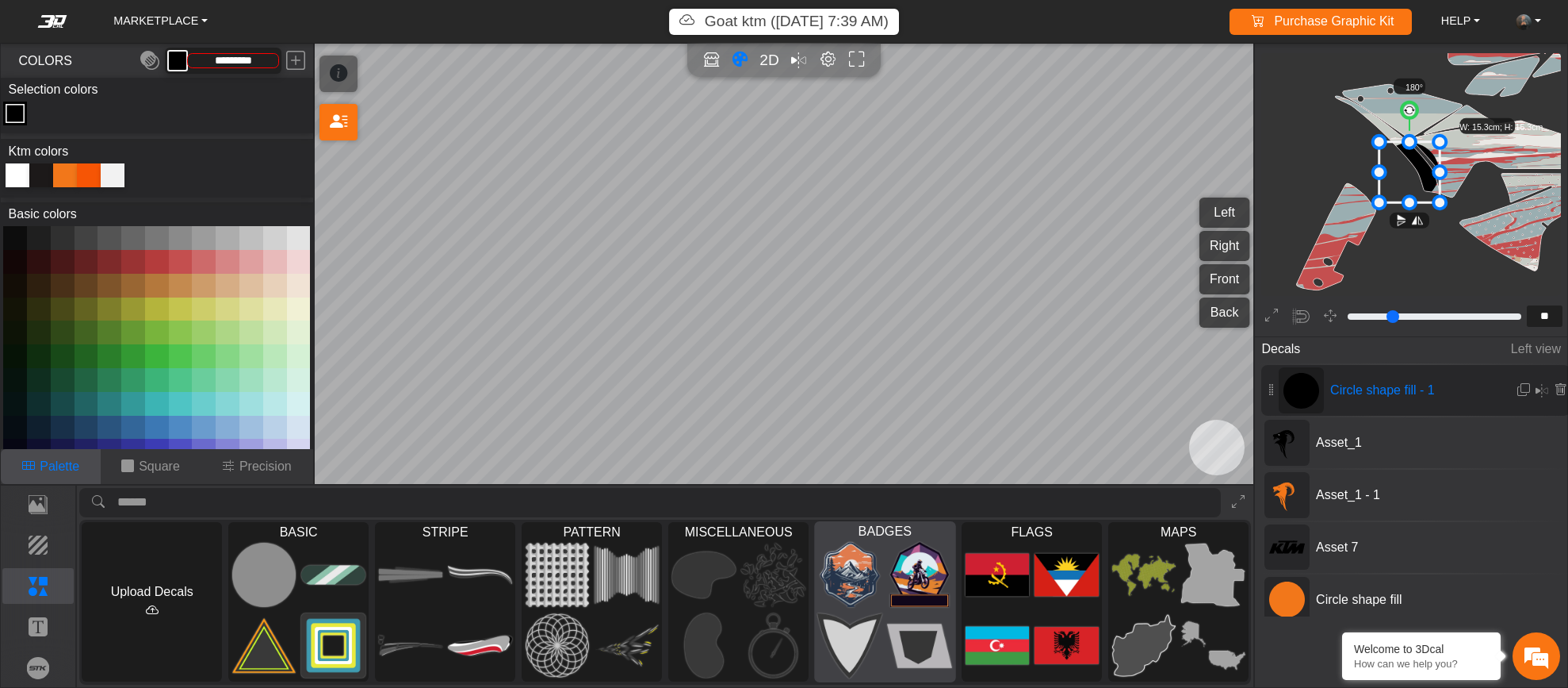
click at [852, 596] on img at bounding box center [851, 575] width 65 height 66
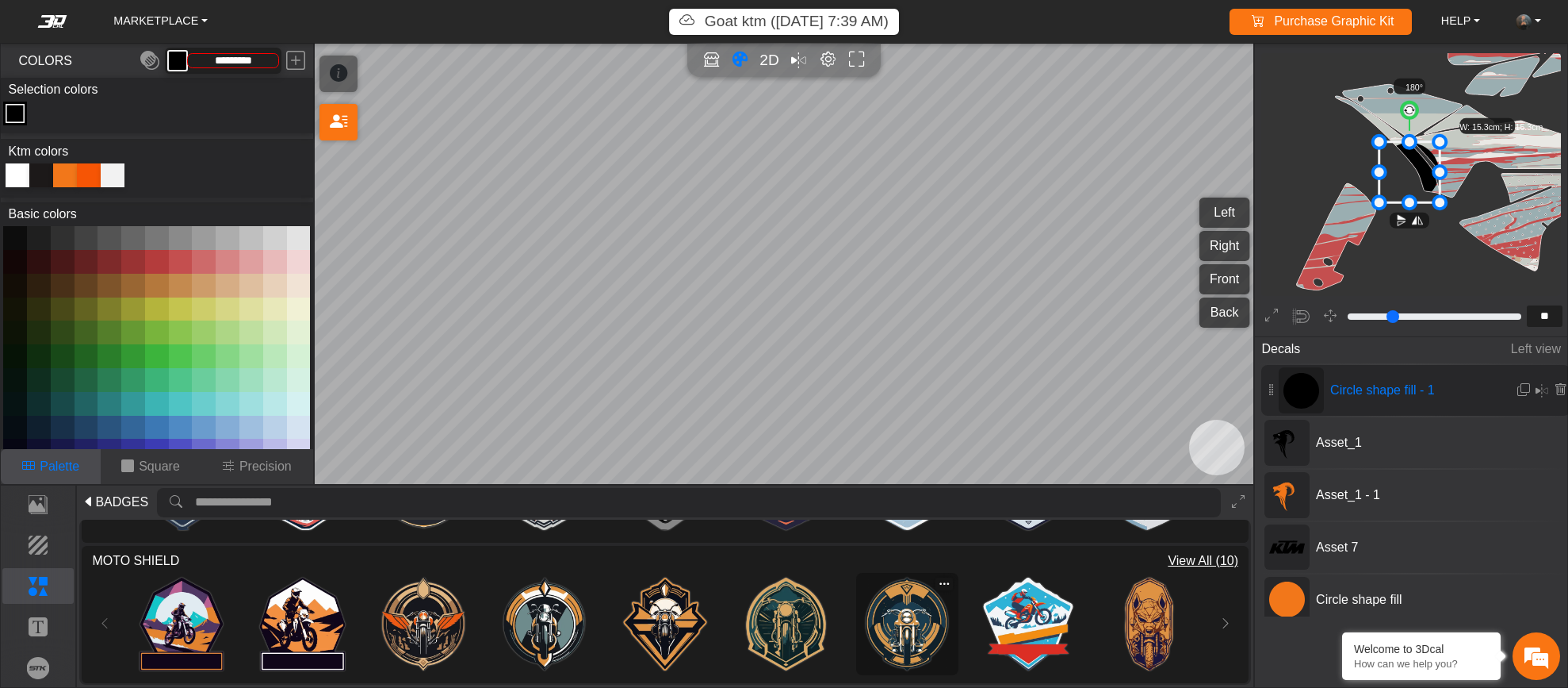
scroll to position [257, 0]
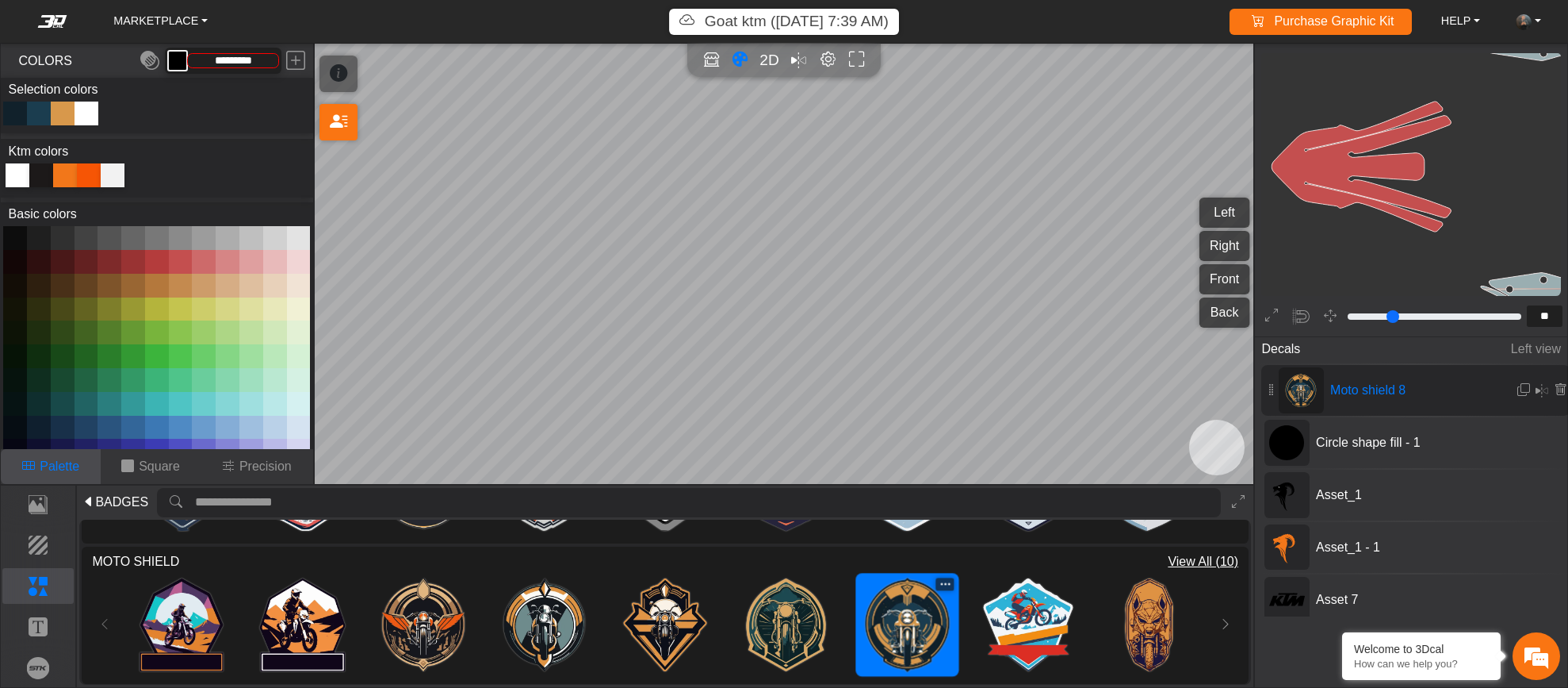
type input "**"
type input "*********"
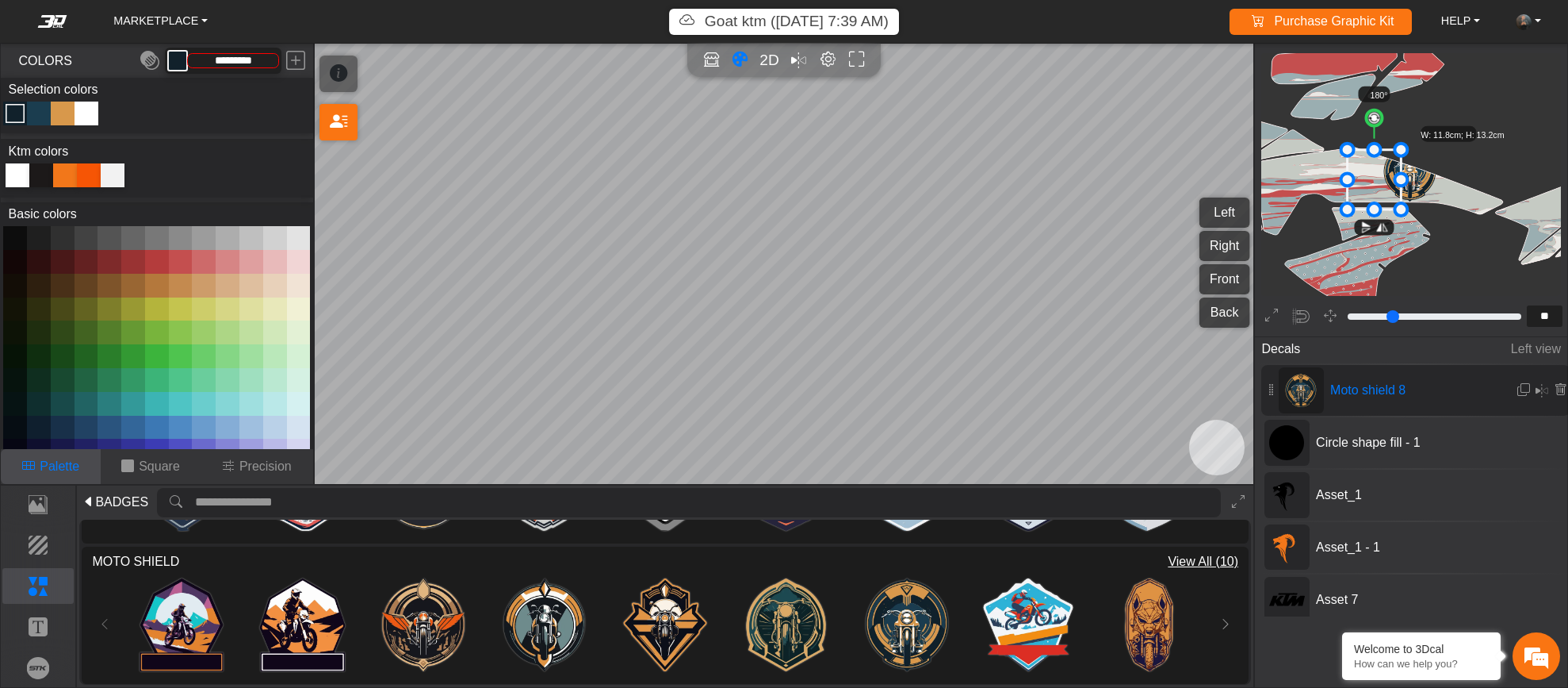
drag, startPoint x: 1405, startPoint y: 176, endPoint x: 1369, endPoint y: 182, distance: 36.5
click at [1369, 182] on icon at bounding box center [1374, 179] width 54 height 60
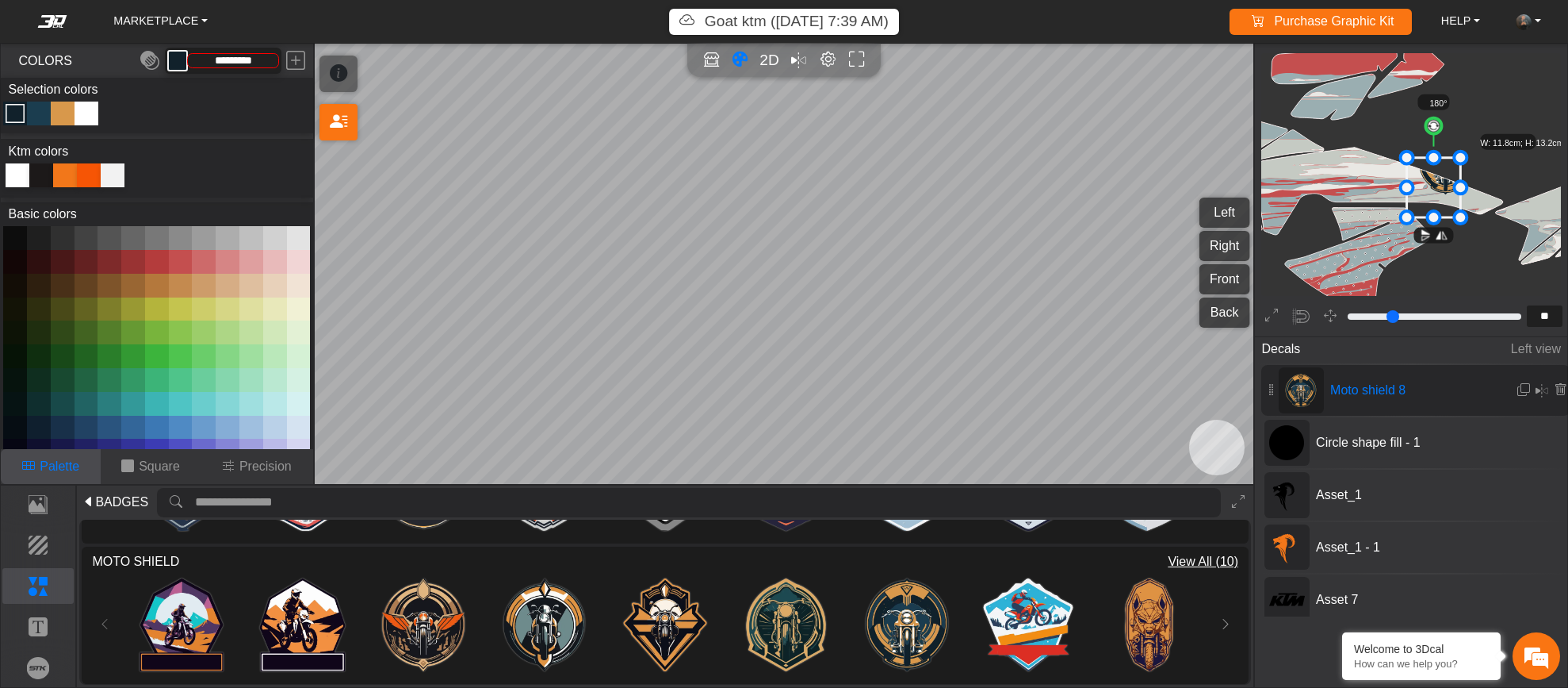
drag, startPoint x: 1391, startPoint y: 185, endPoint x: 1431, endPoint y: 190, distance: 40.3
click at [1431, 190] on icon at bounding box center [1434, 188] width 54 height 60
drag, startPoint x: 1363, startPoint y: 191, endPoint x: 1340, endPoint y: 185, distance: 23.8
click at [1340, 185] on icon "background_wire_template_bg" at bounding box center [1387, 0] width 2865 height 2867
drag, startPoint x: 1455, startPoint y: 241, endPoint x: 1437, endPoint y: 239, distance: 18.1
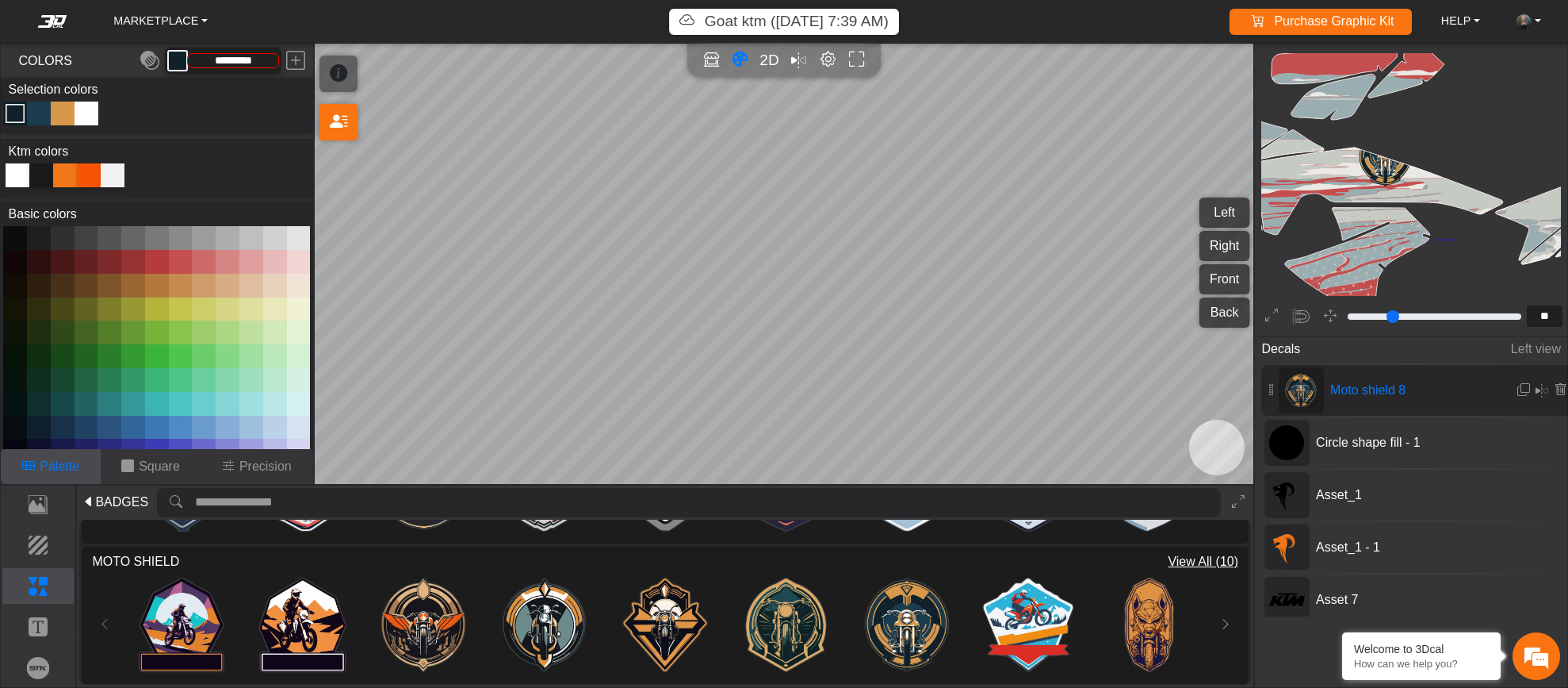
click at [1437, 239] on icon "background_wire_template_bg" at bounding box center [1387, 0] width 2865 height 2867
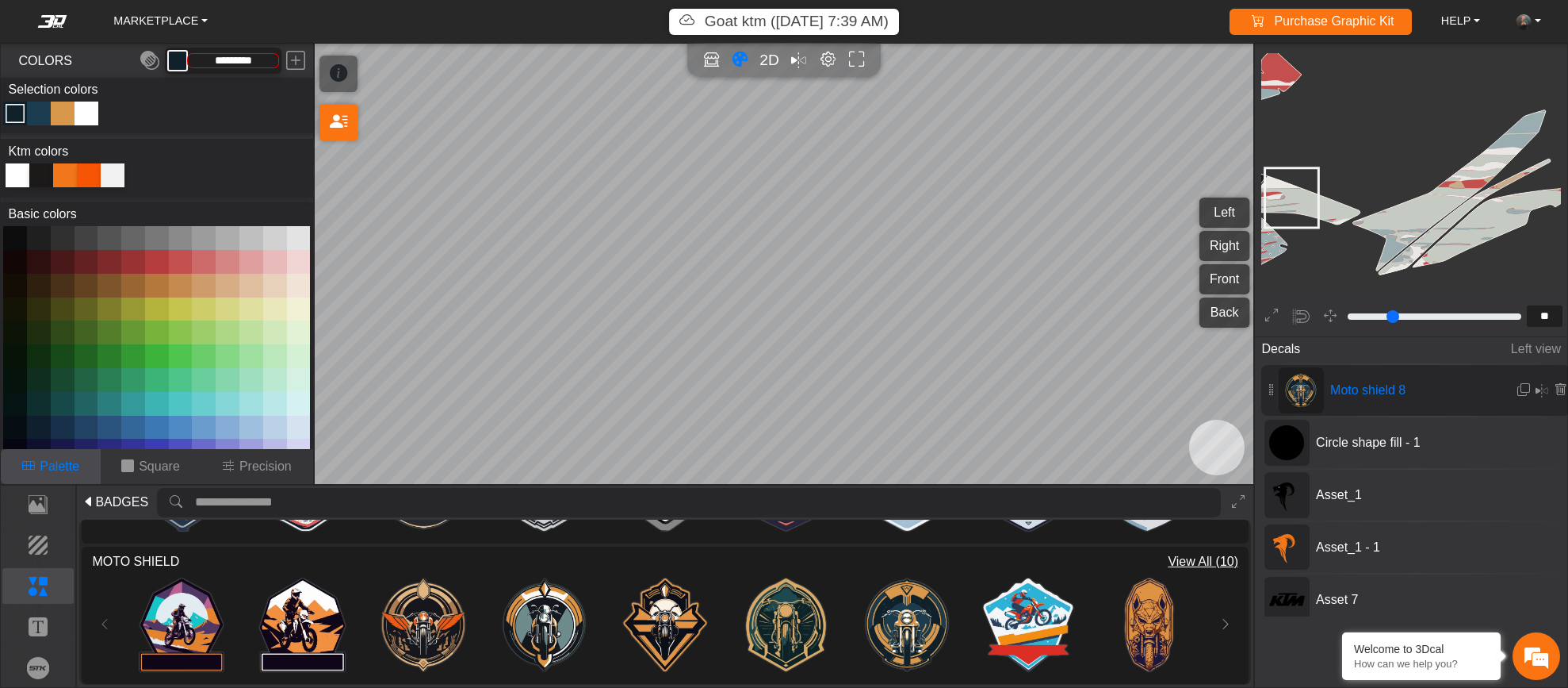
scroll to position [1477, 1458]
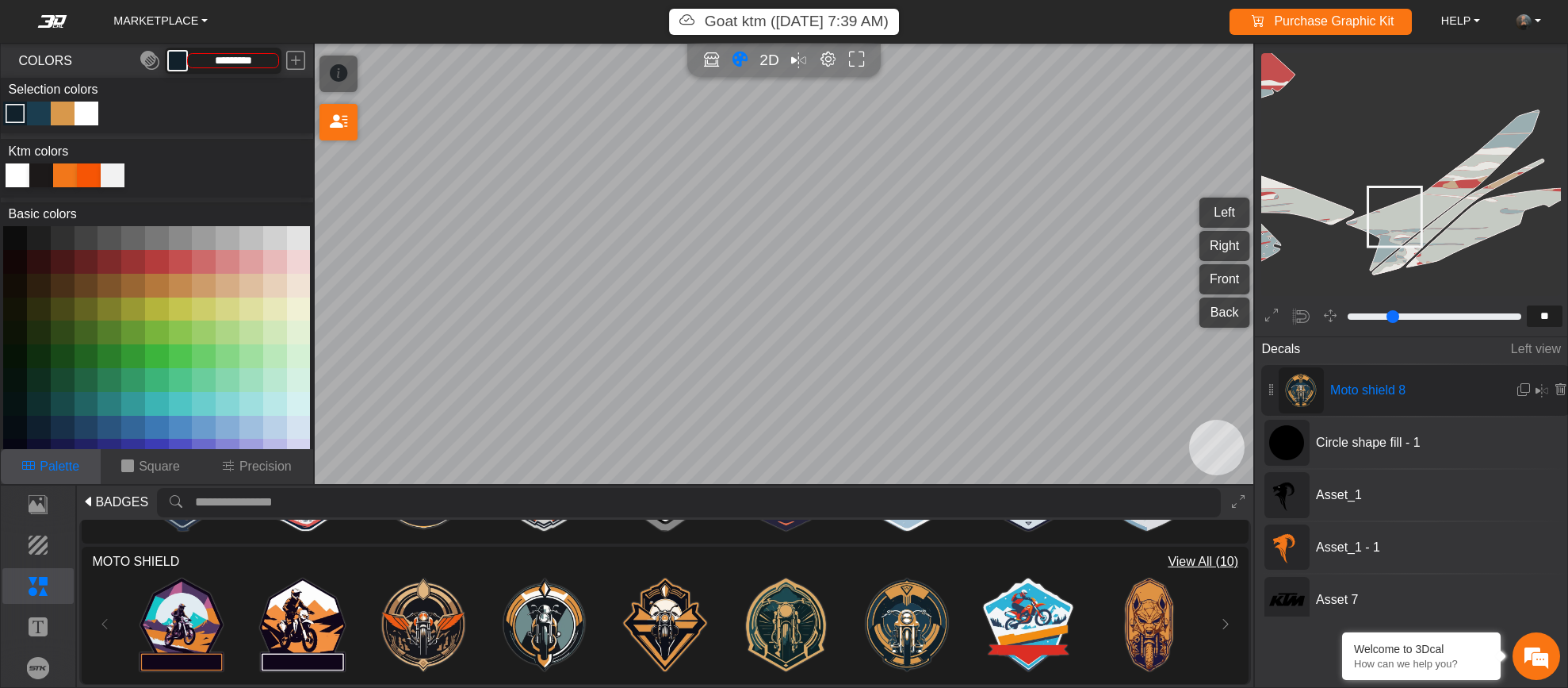
drag, startPoint x: 1305, startPoint y: 203, endPoint x: 1397, endPoint y: 220, distance: 93.6
click at [1396, 219] on icon at bounding box center [1394, 217] width 54 height 60
drag, startPoint x: 1403, startPoint y: 212, endPoint x: 1413, endPoint y: 220, distance: 12.8
click at [1413, 220] on icon at bounding box center [1403, 228] width 54 height 60
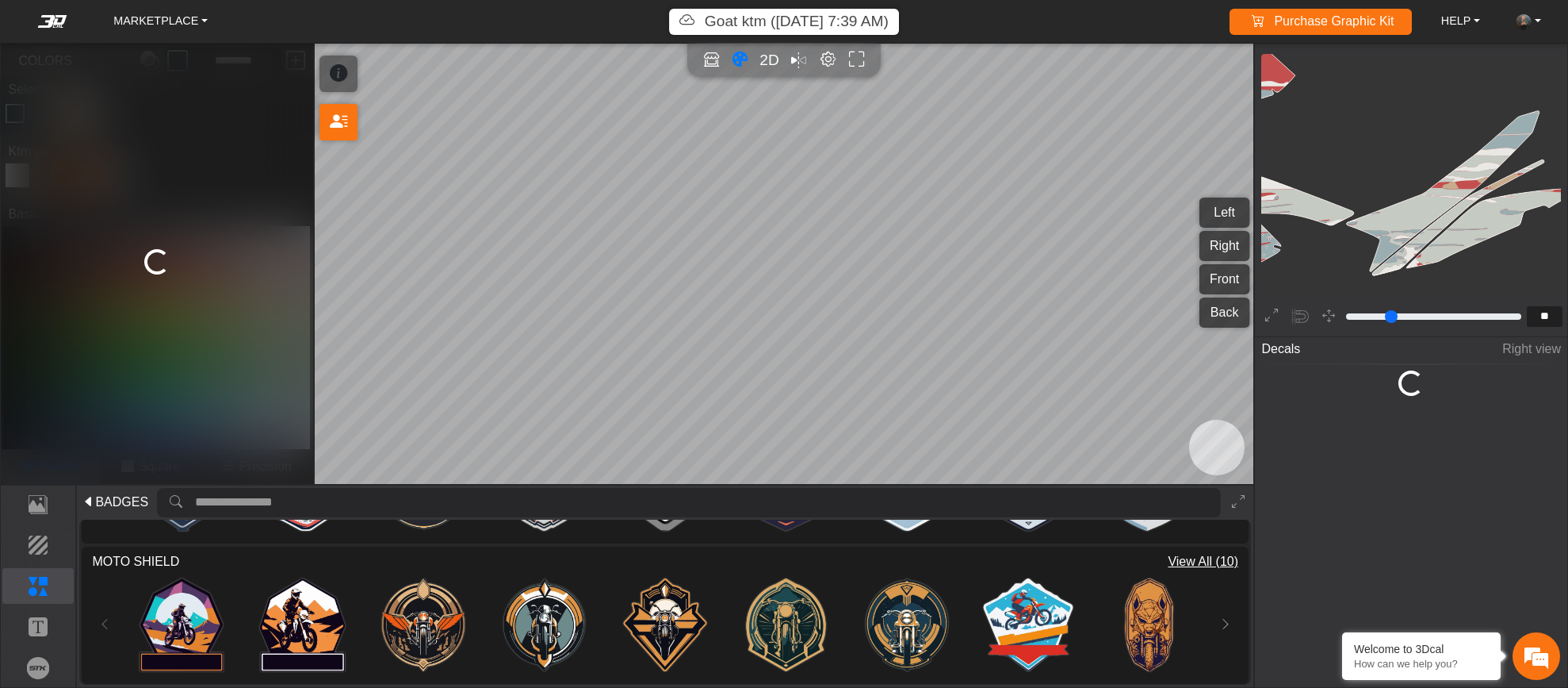
type input "**"
type input "*********"
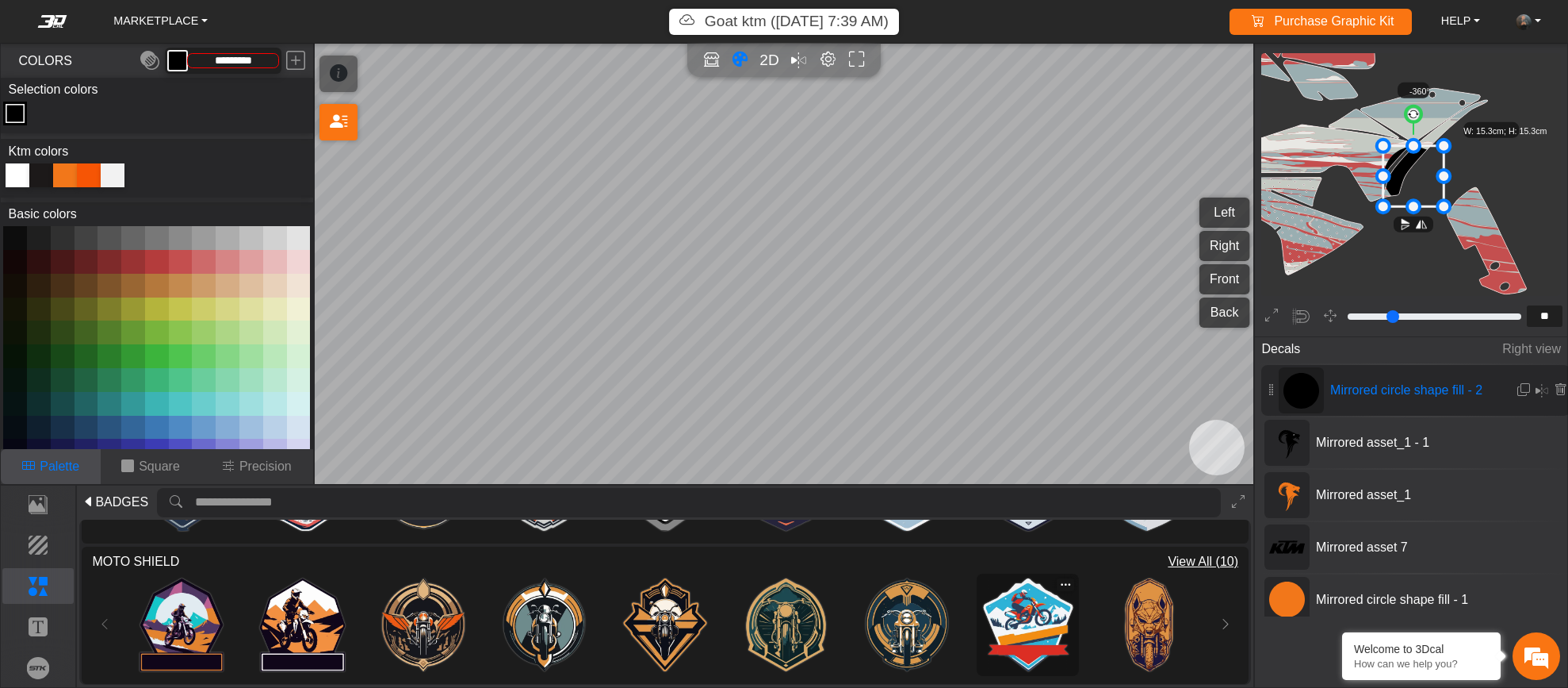
scroll to position [260, 0]
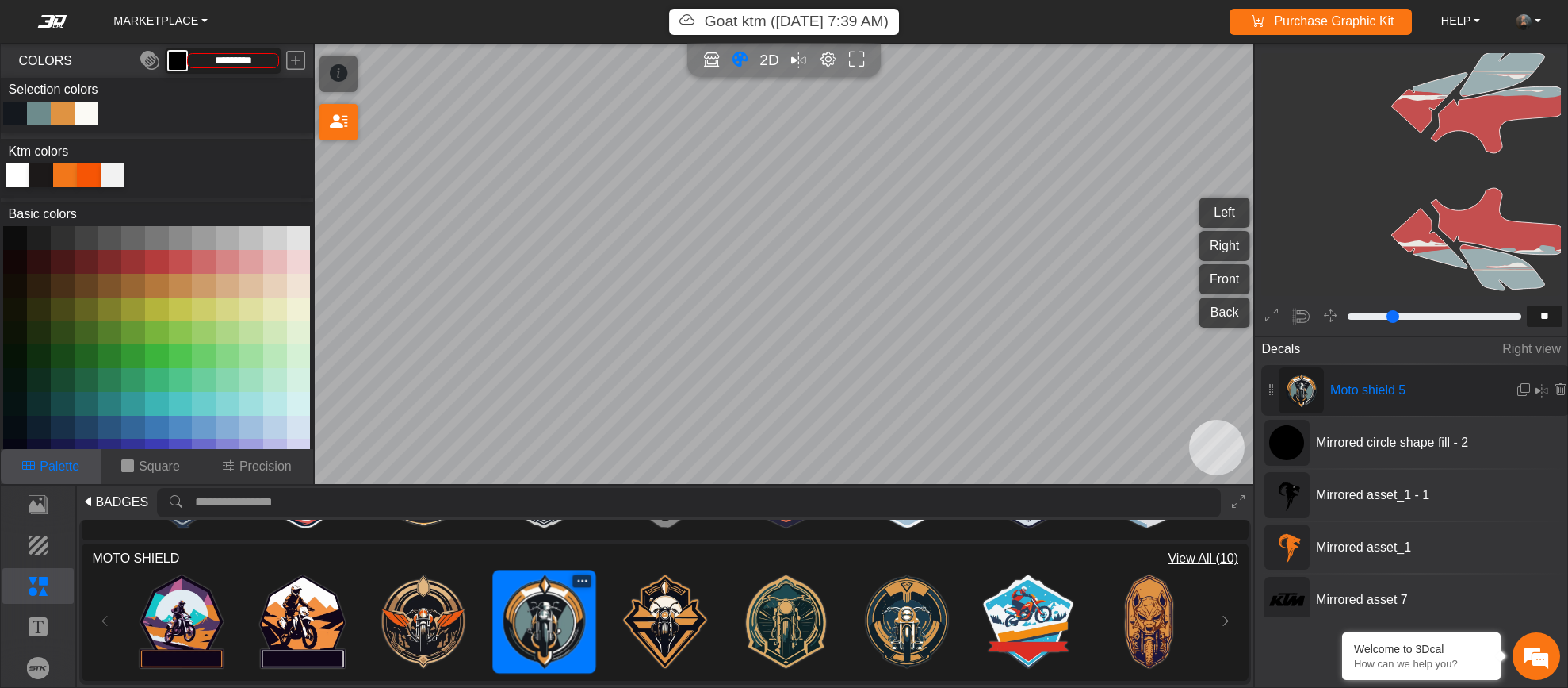
type input "**"
type input "*********"
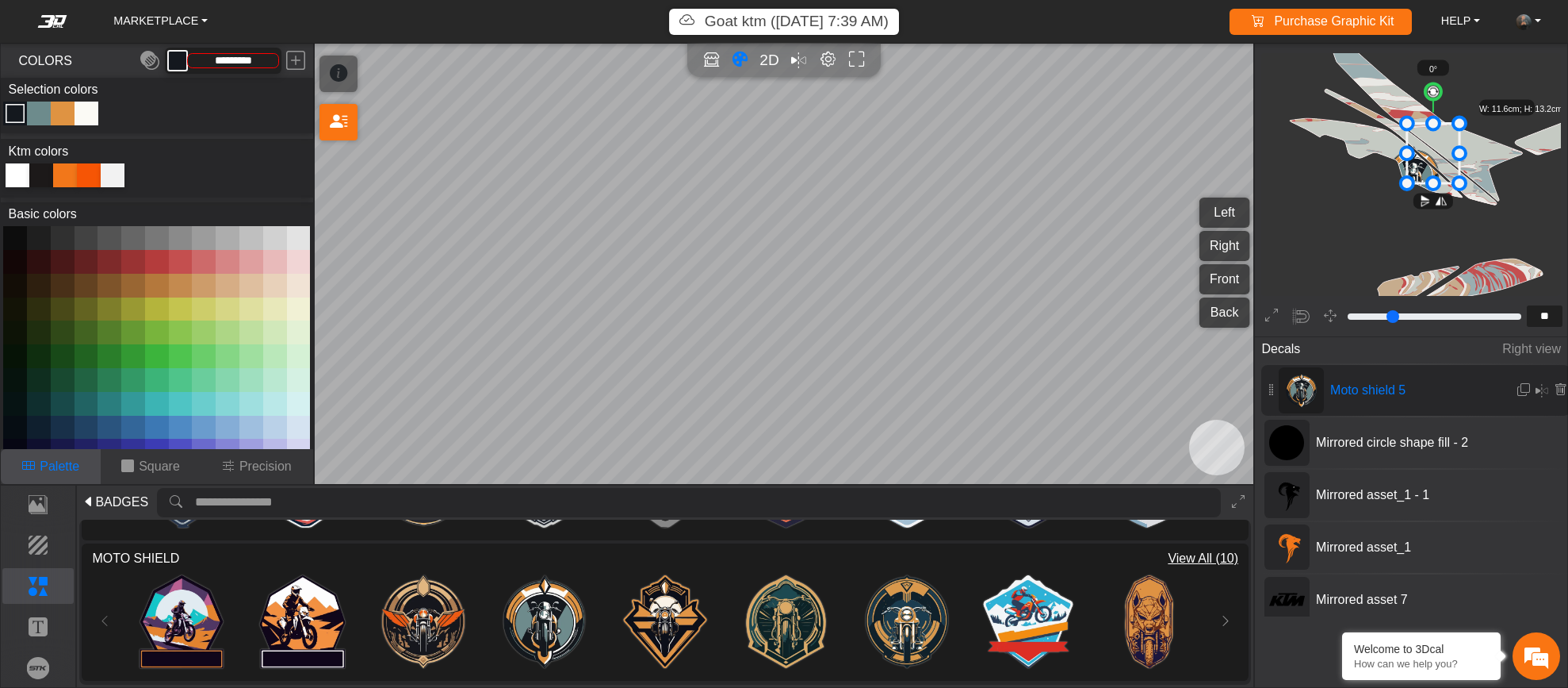
drag, startPoint x: 1415, startPoint y: 169, endPoint x: 1434, endPoint y: 147, distance: 29.1
click at [1434, 147] on icon at bounding box center [1433, 153] width 52 height 60
drag, startPoint x: 1435, startPoint y: 147, endPoint x: 1447, endPoint y: 151, distance: 12.6
click at [1447, 151] on icon at bounding box center [1446, 157] width 52 height 60
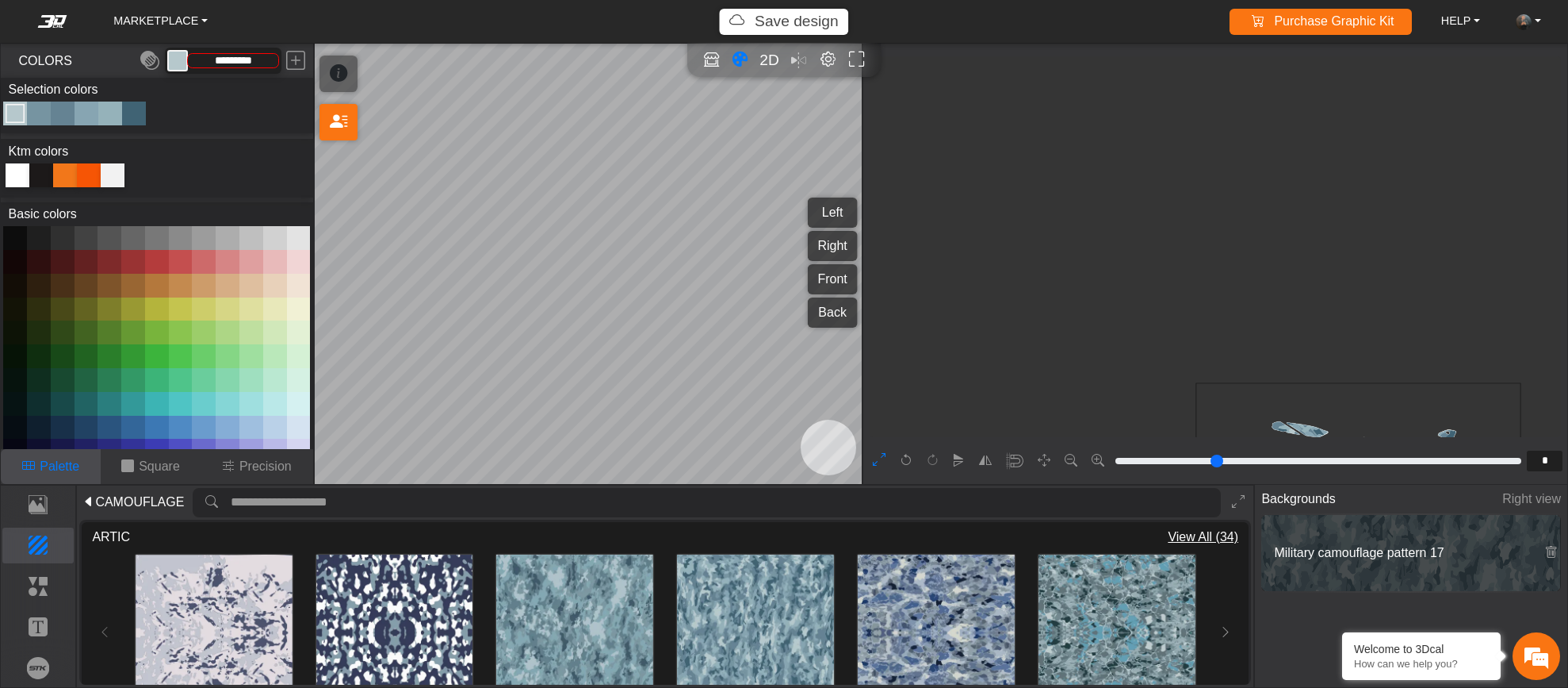
scroll to position [297, 141]
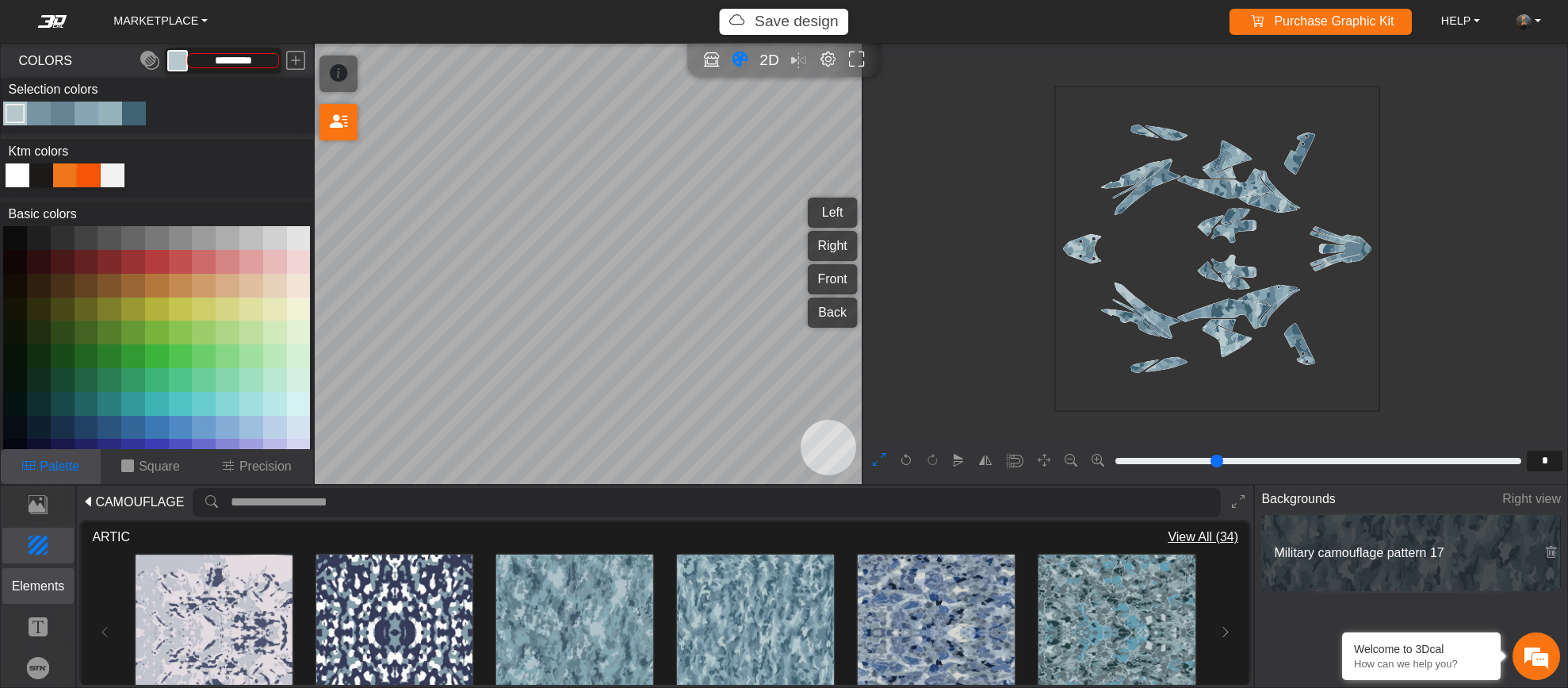
click at [51, 590] on p "Elements" at bounding box center [38, 587] width 70 height 19
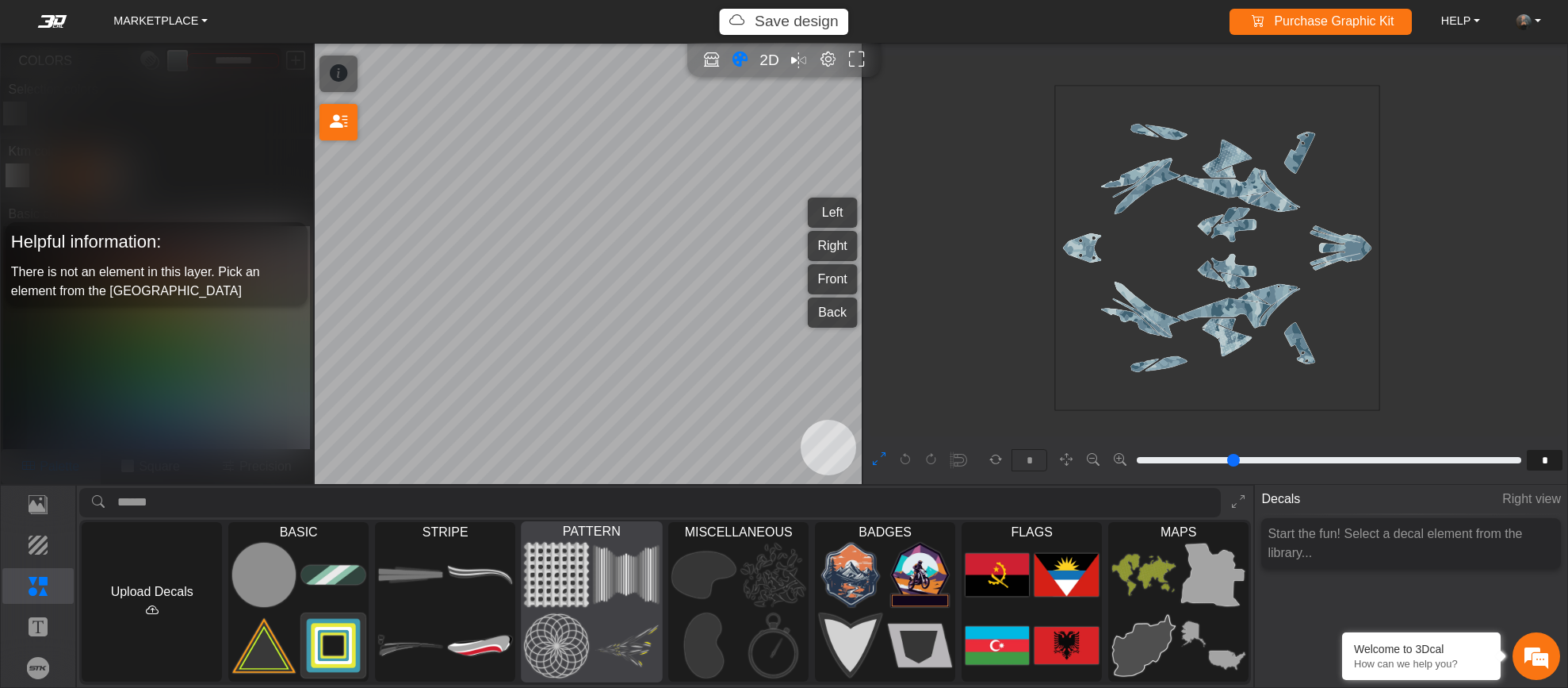
click at [581, 647] on img at bounding box center [556, 646] width 65 height 66
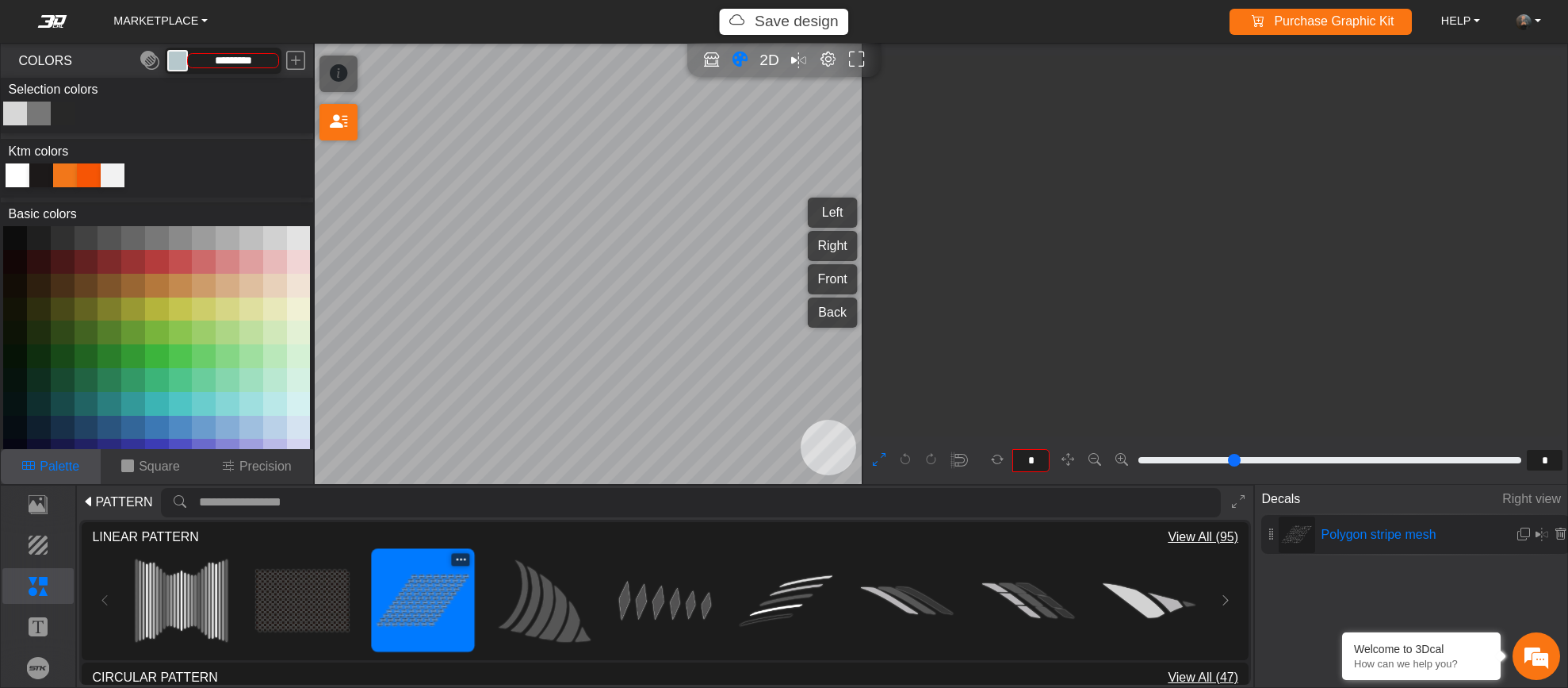
type input "**"
type input "*********"
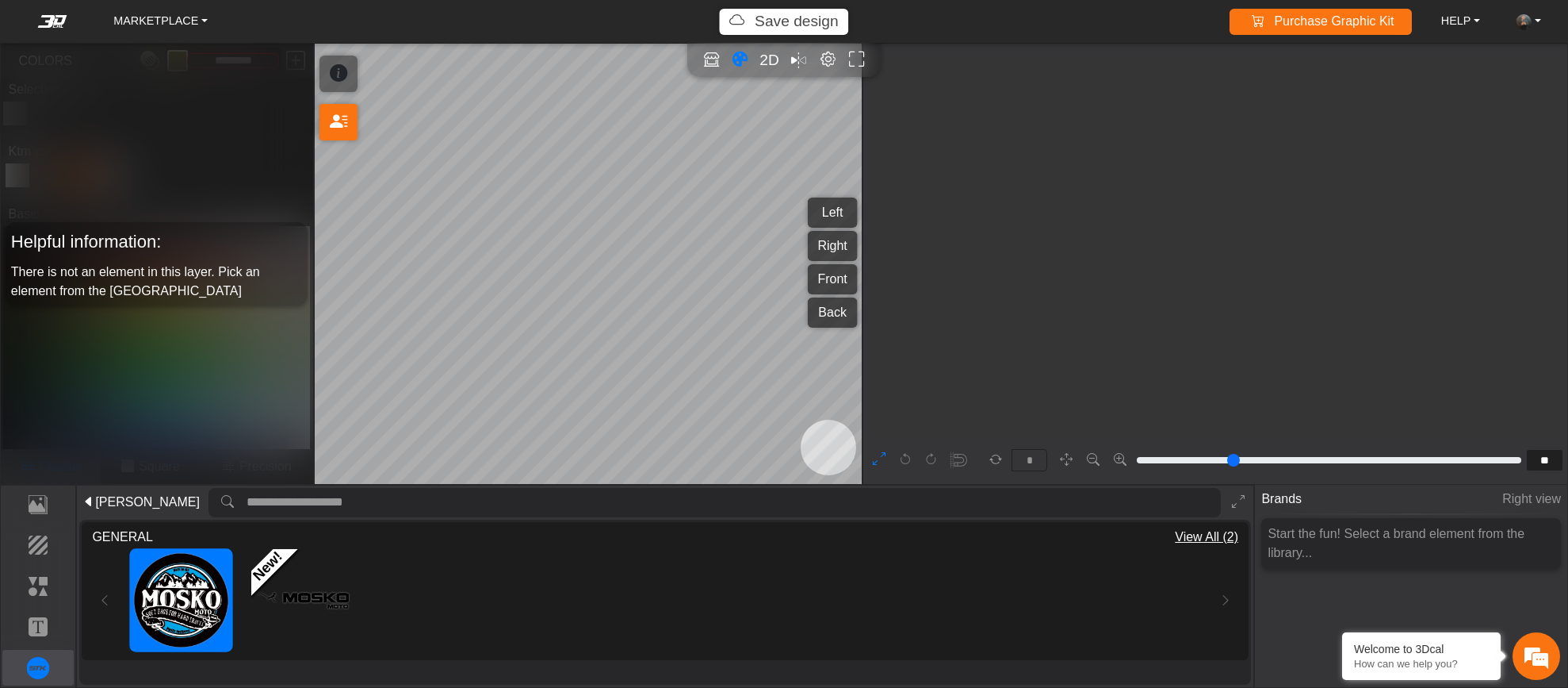
scroll to position [4408, 4051]
